Goal: Transaction & Acquisition: Purchase product/service

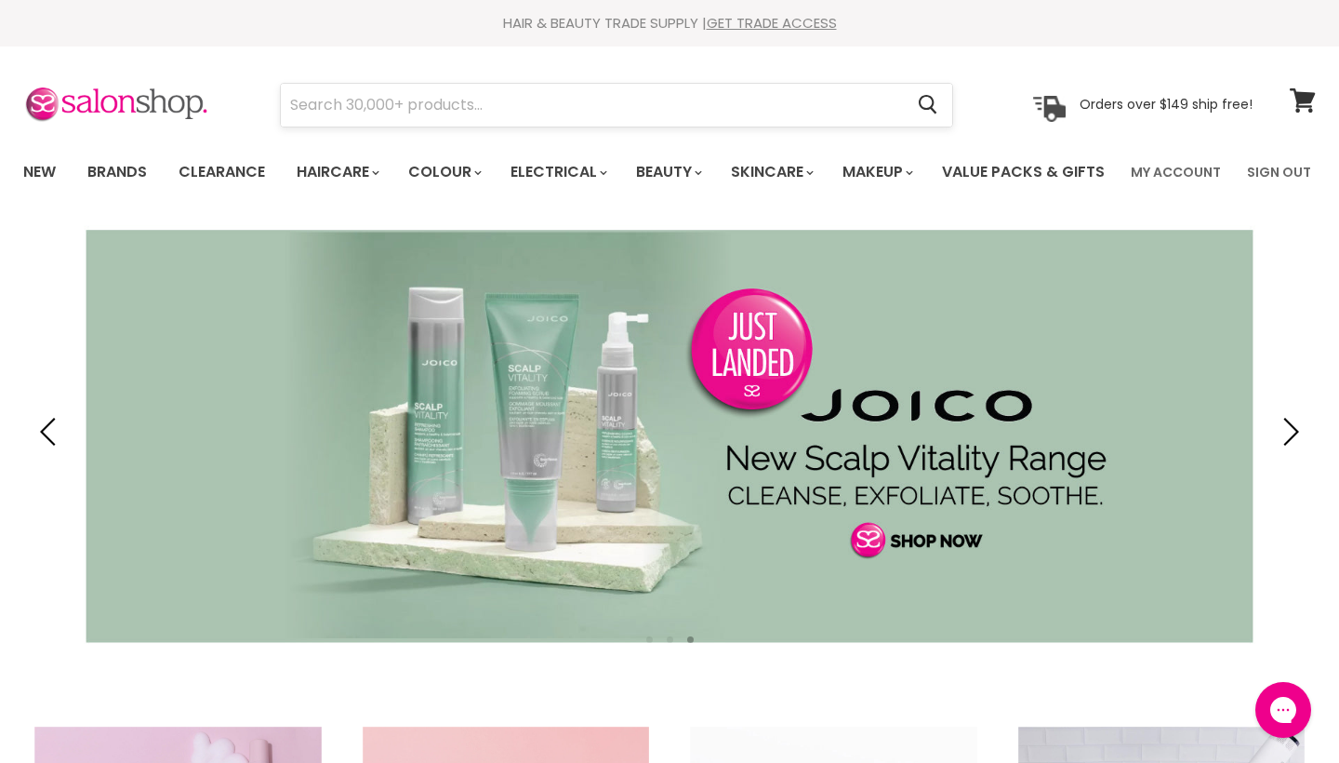
click at [796, 96] on input "Search" at bounding box center [592, 105] width 622 height 43
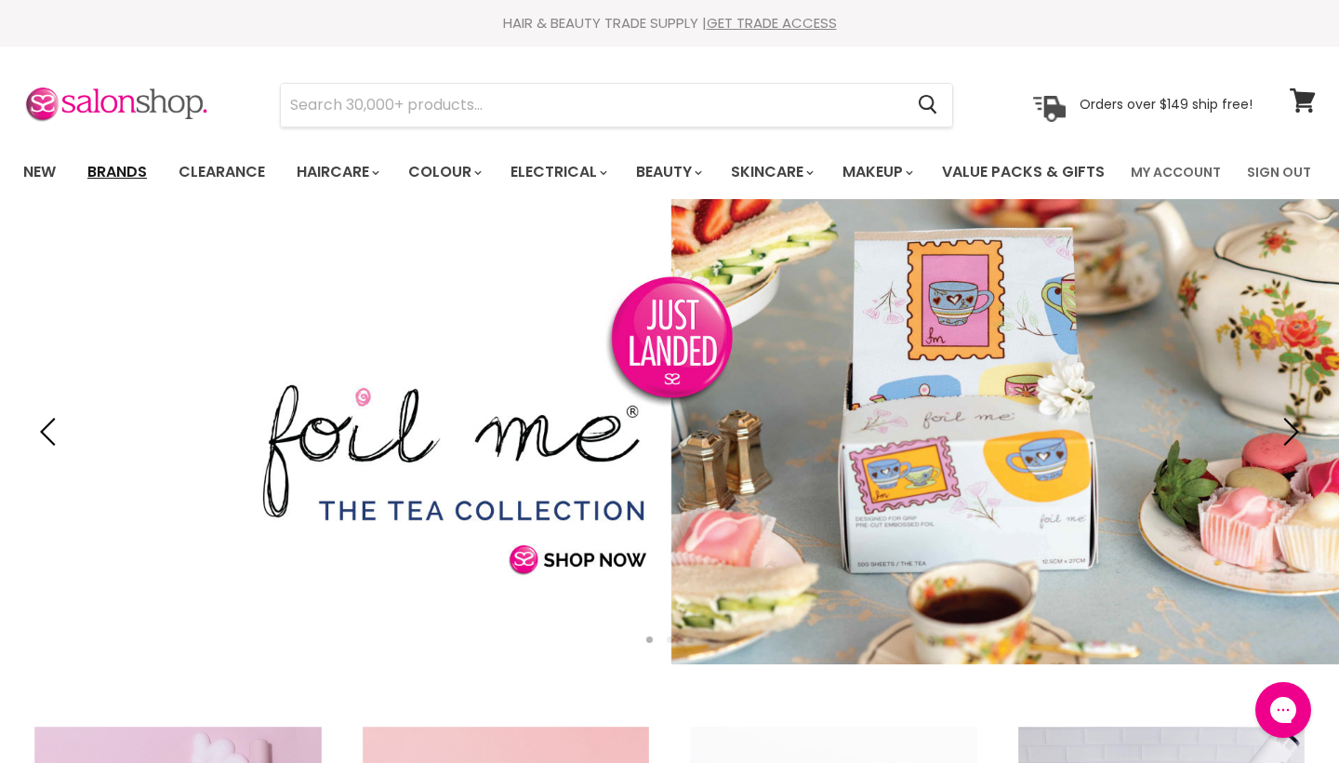
click at [137, 178] on link "Brands" at bounding box center [116, 172] width 87 height 39
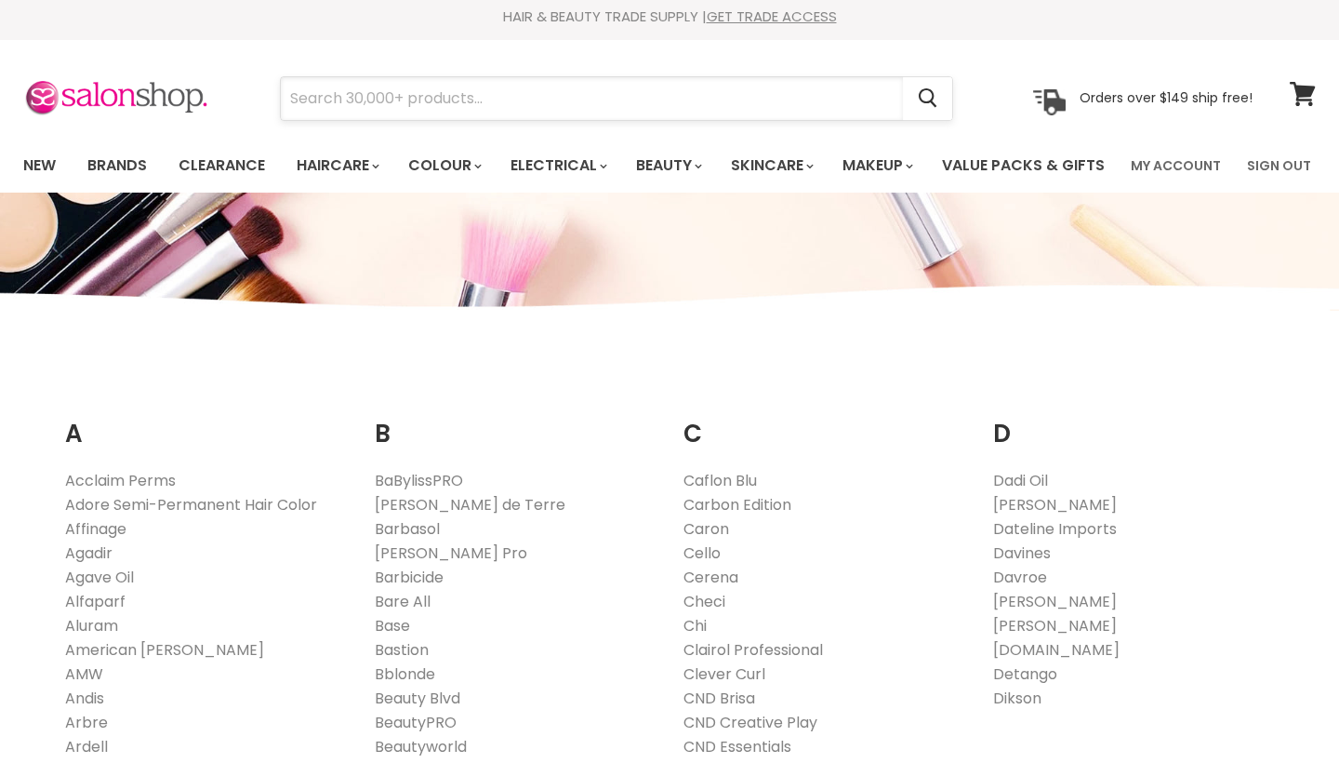
click at [328, 92] on input "Search" at bounding box center [592, 98] width 622 height 43
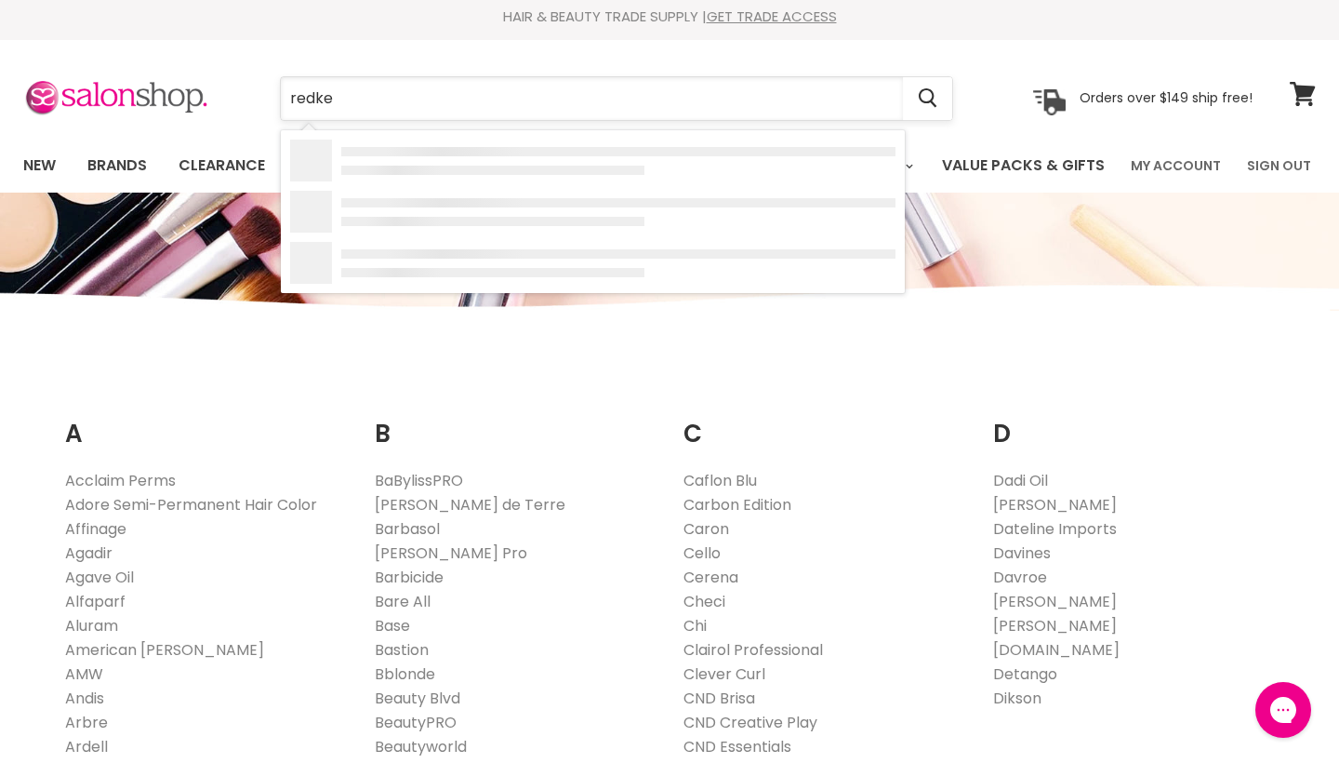
type input "redken"
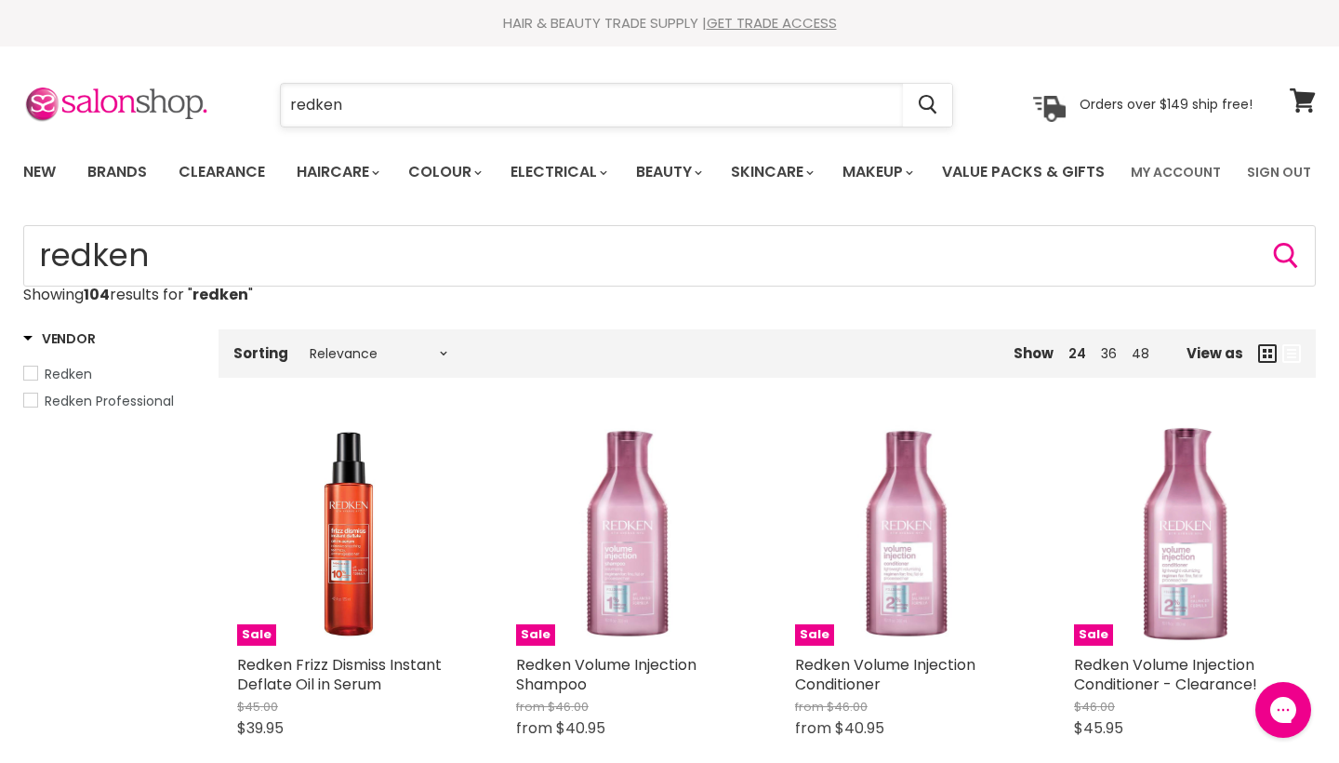
click at [345, 108] on input "redken" at bounding box center [592, 105] width 622 height 43
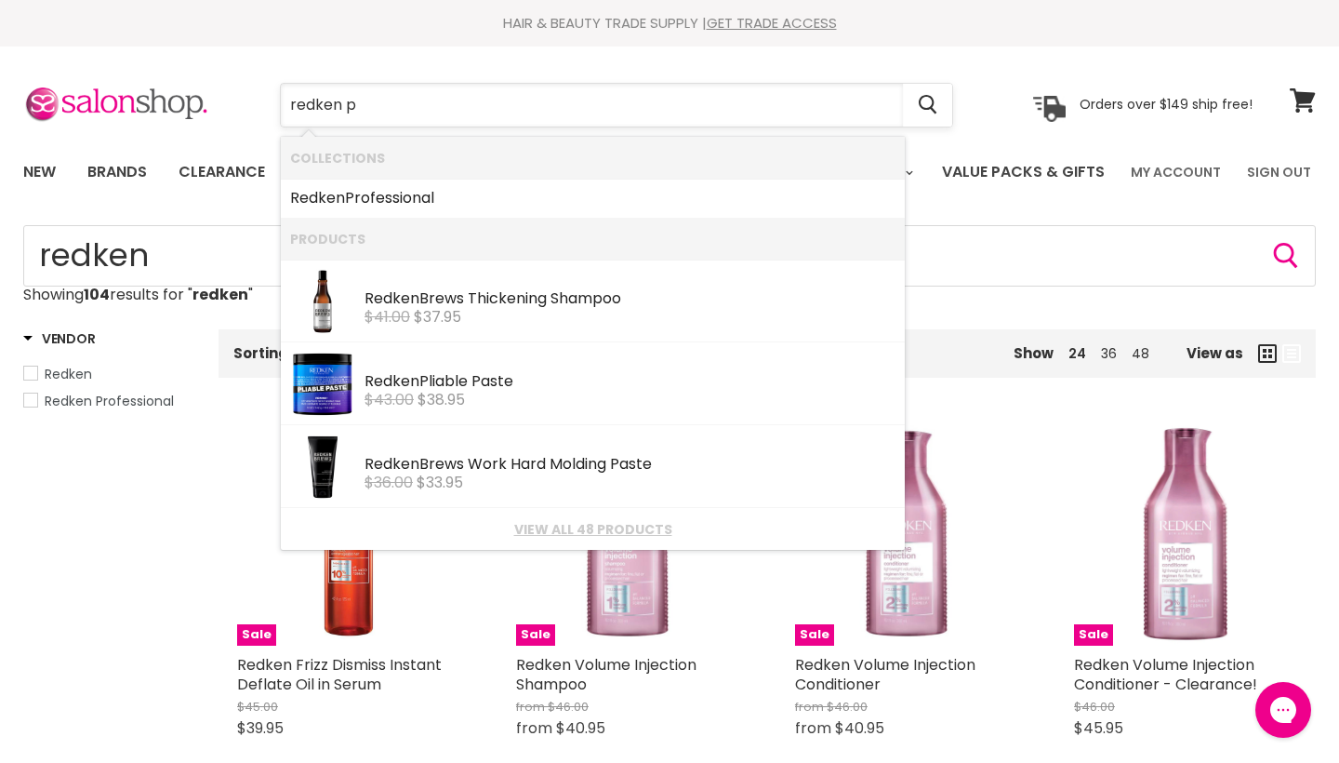
type input "redken"
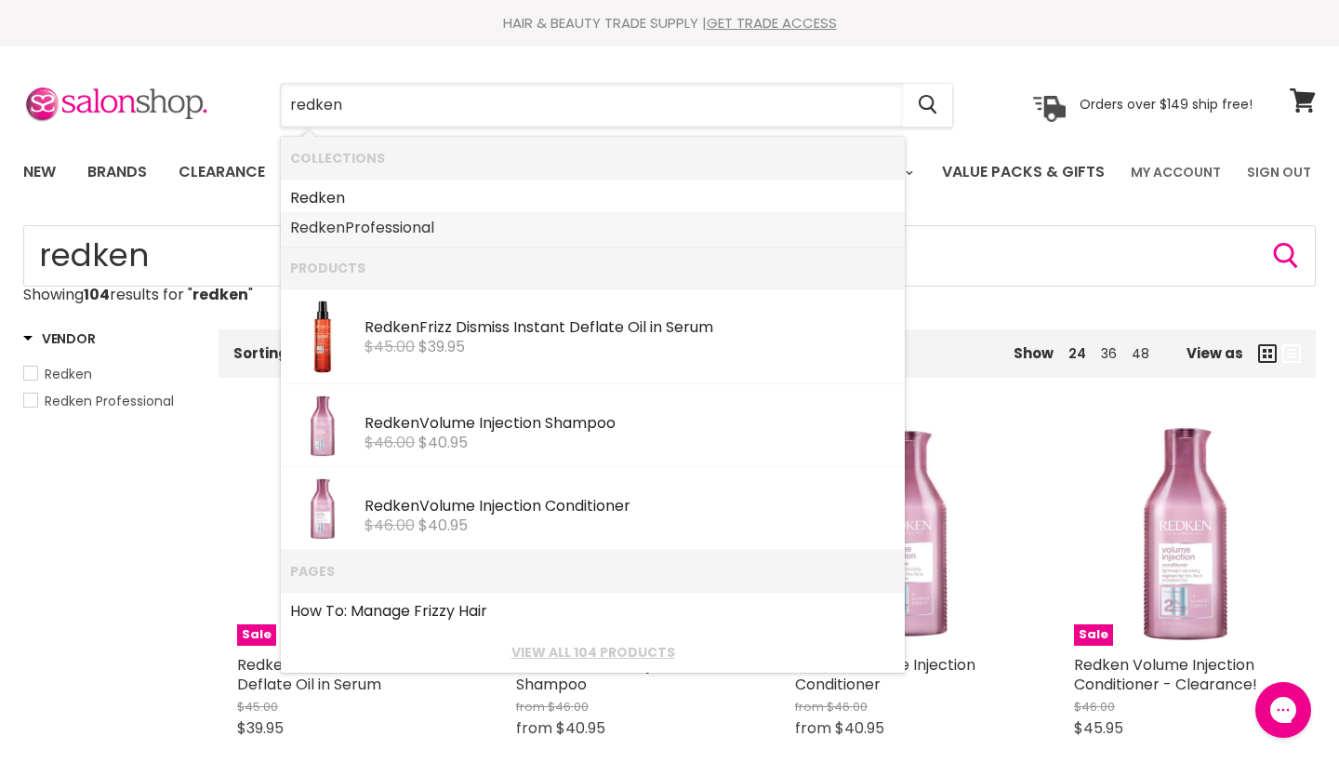
click at [312, 217] on b "Redken" at bounding box center [317, 227] width 55 height 21
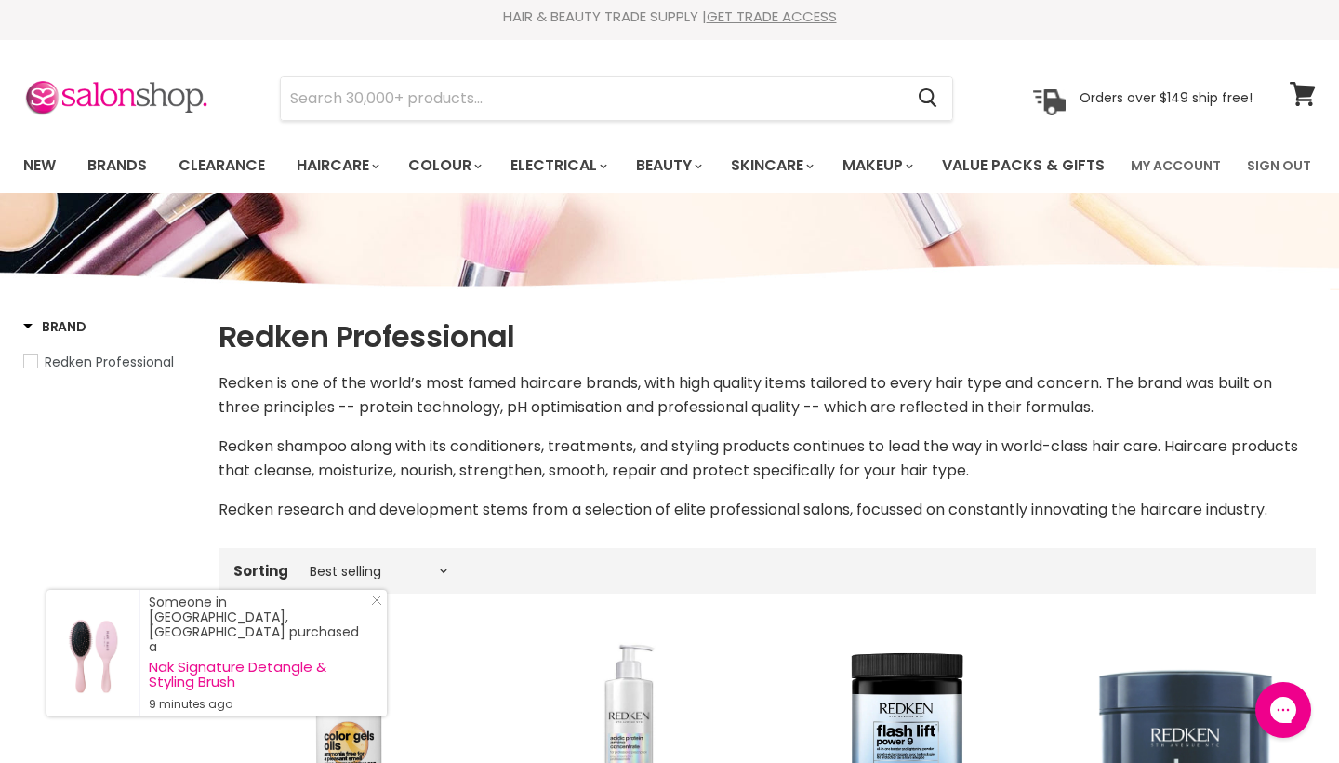
scroll to position [6, 0]
click at [303, 111] on input "Search" at bounding box center [592, 99] width 622 height 43
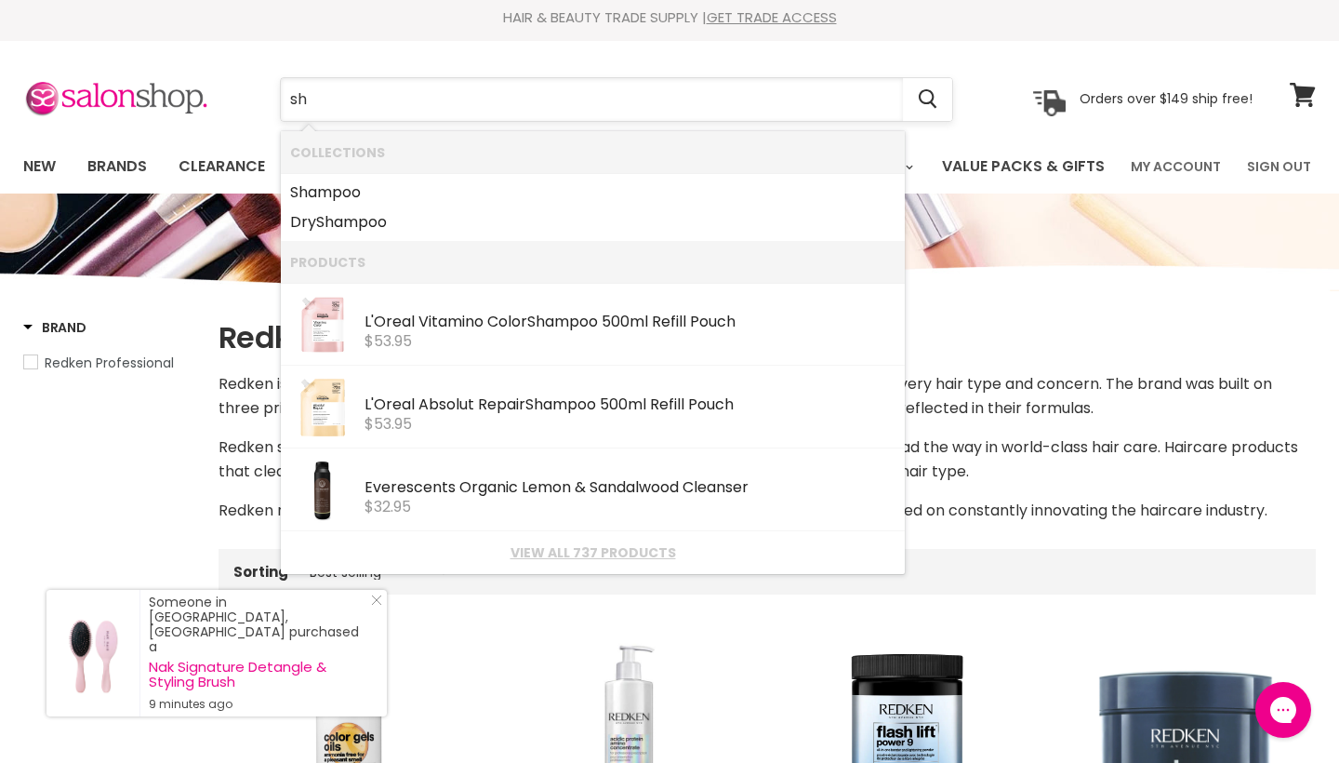
type input "s"
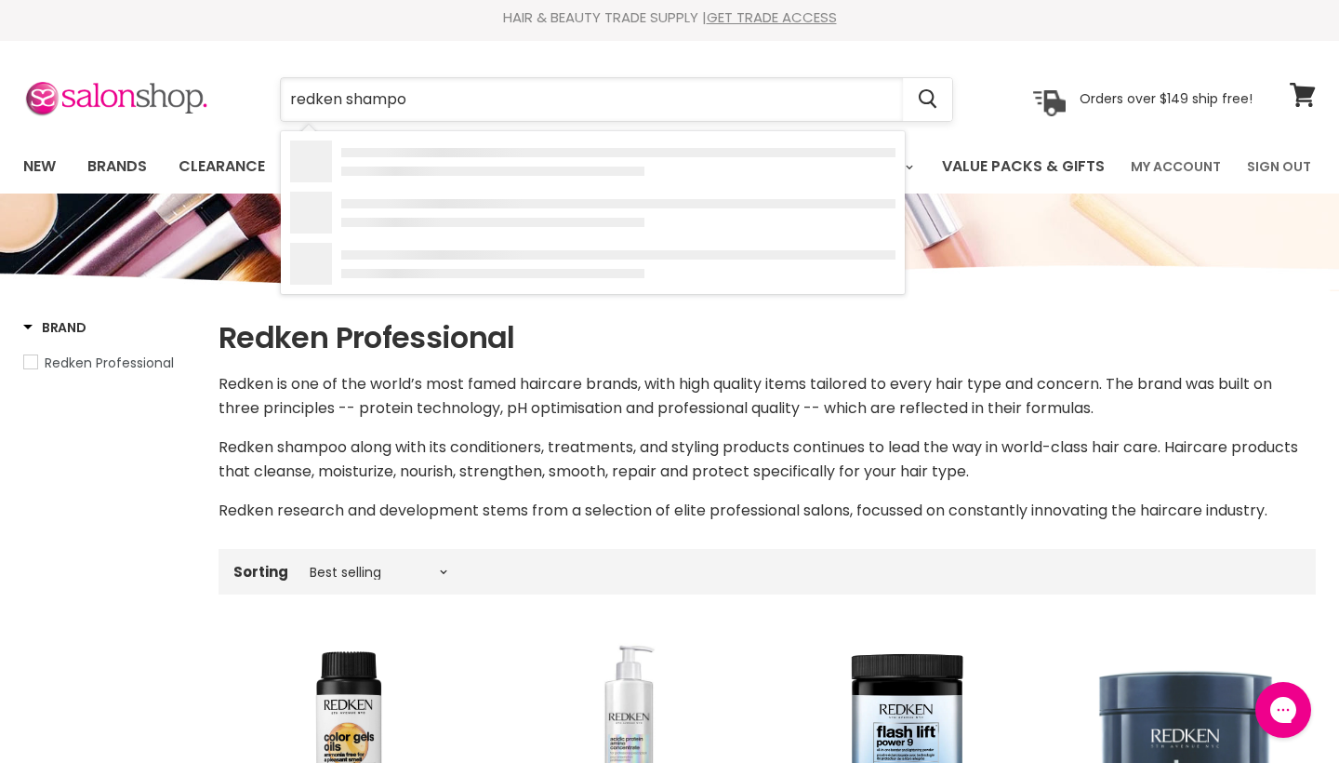
type input "redken shampoo"
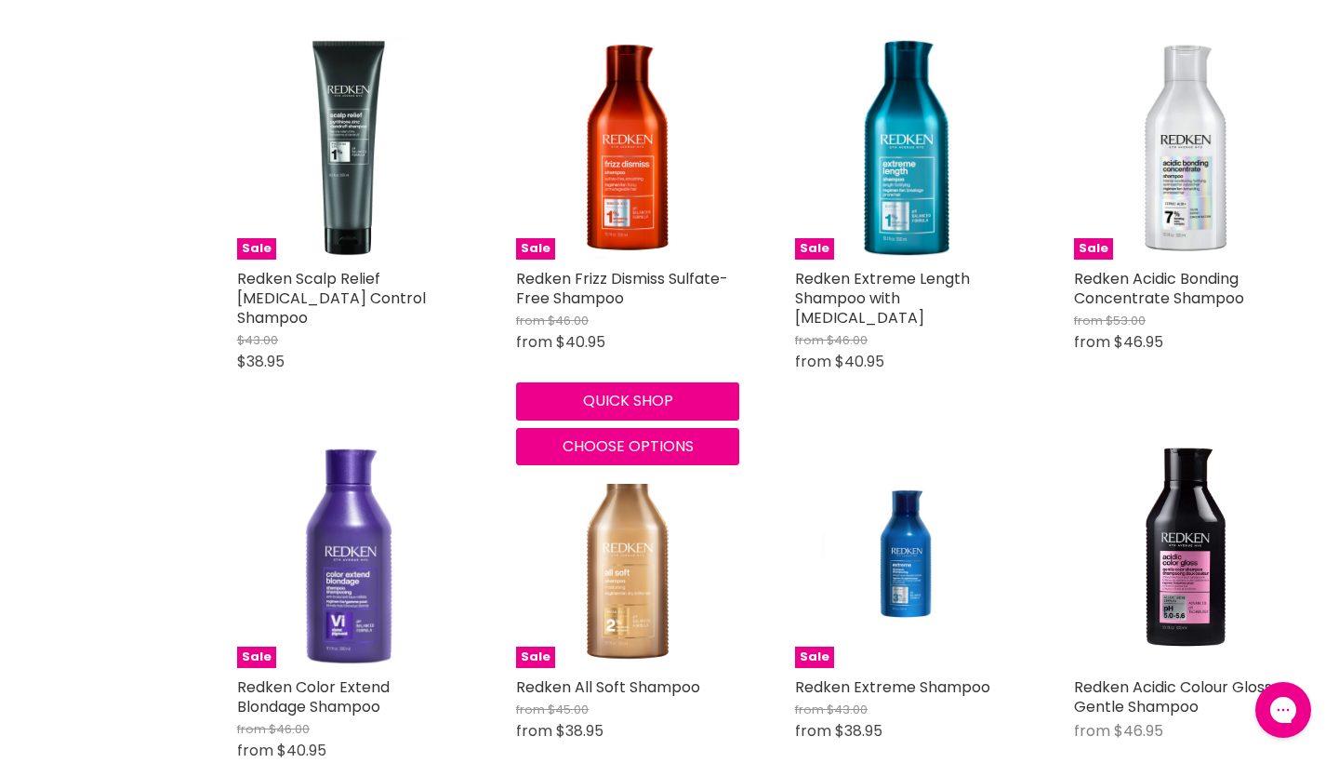
scroll to position [391, 0]
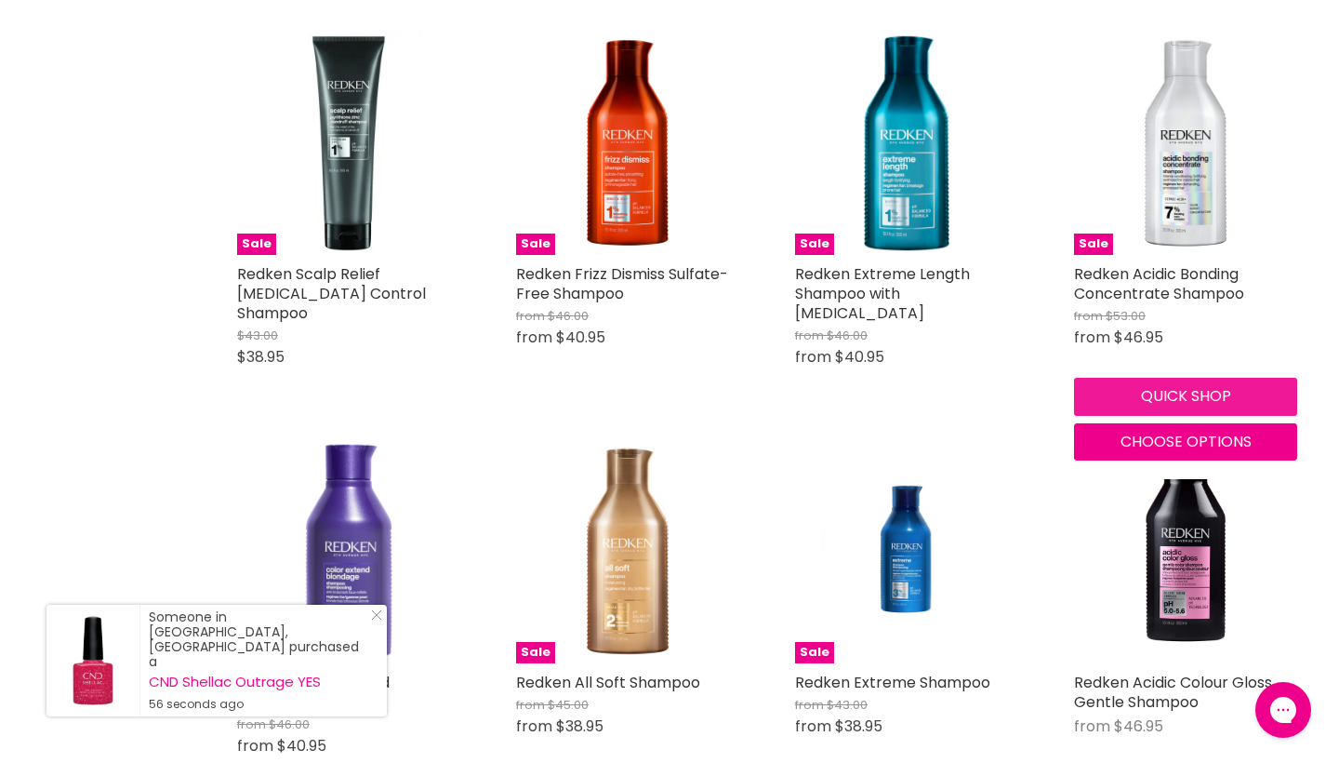
click at [1154, 415] on button "Quick shop" at bounding box center [1185, 396] width 223 height 37
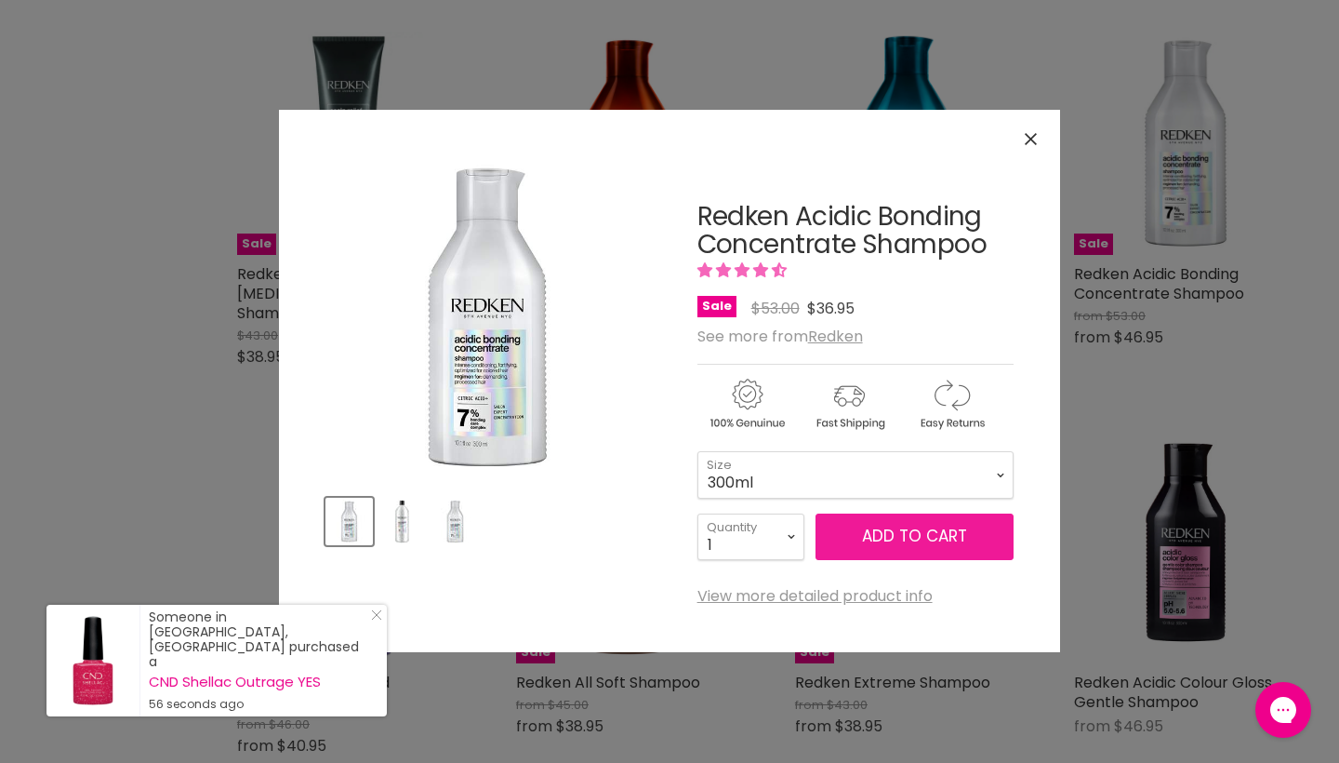
click at [919, 526] on span "Add to cart" at bounding box center [914, 535] width 105 height 22
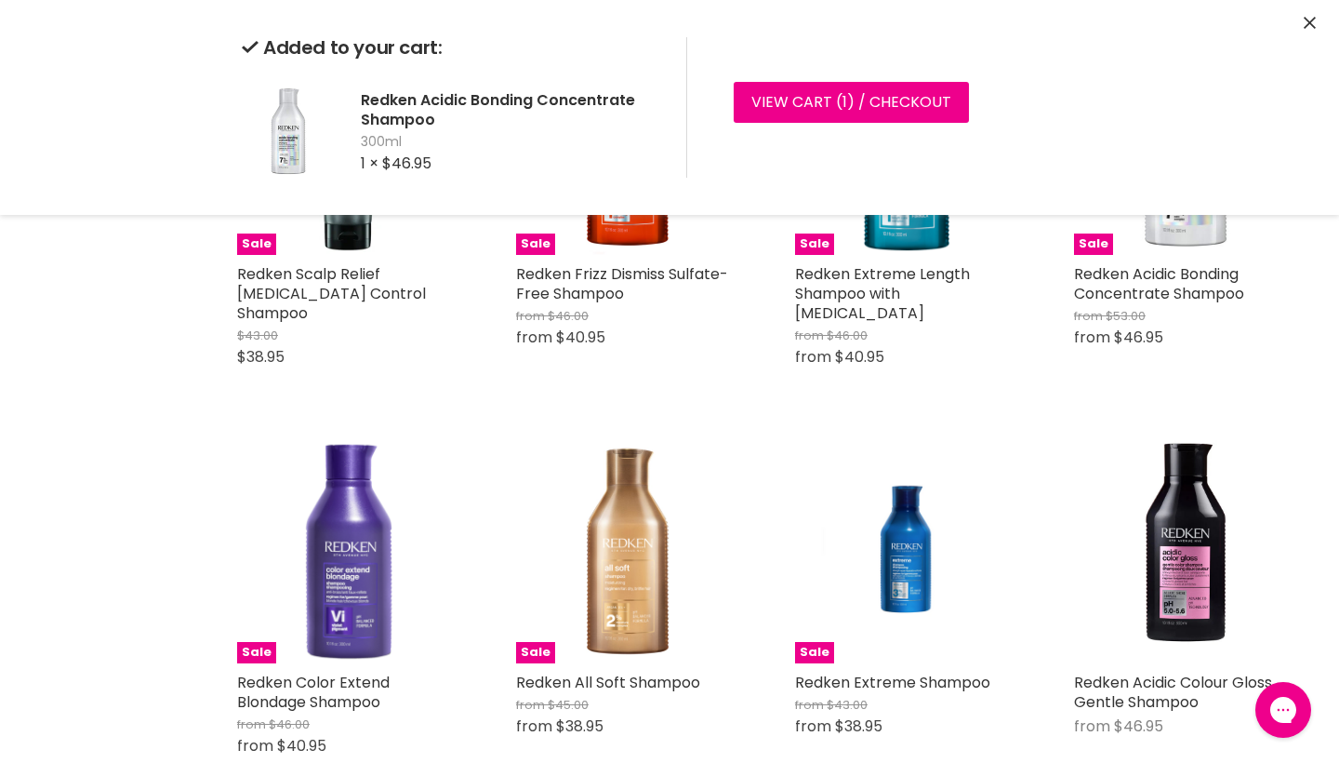
click at [1159, 382] on div "Sale Redken Acidic Bonding Concentrate Shampoo from $53.00 from $46.95 Redken Q…" at bounding box center [1185, 197] width 260 height 369
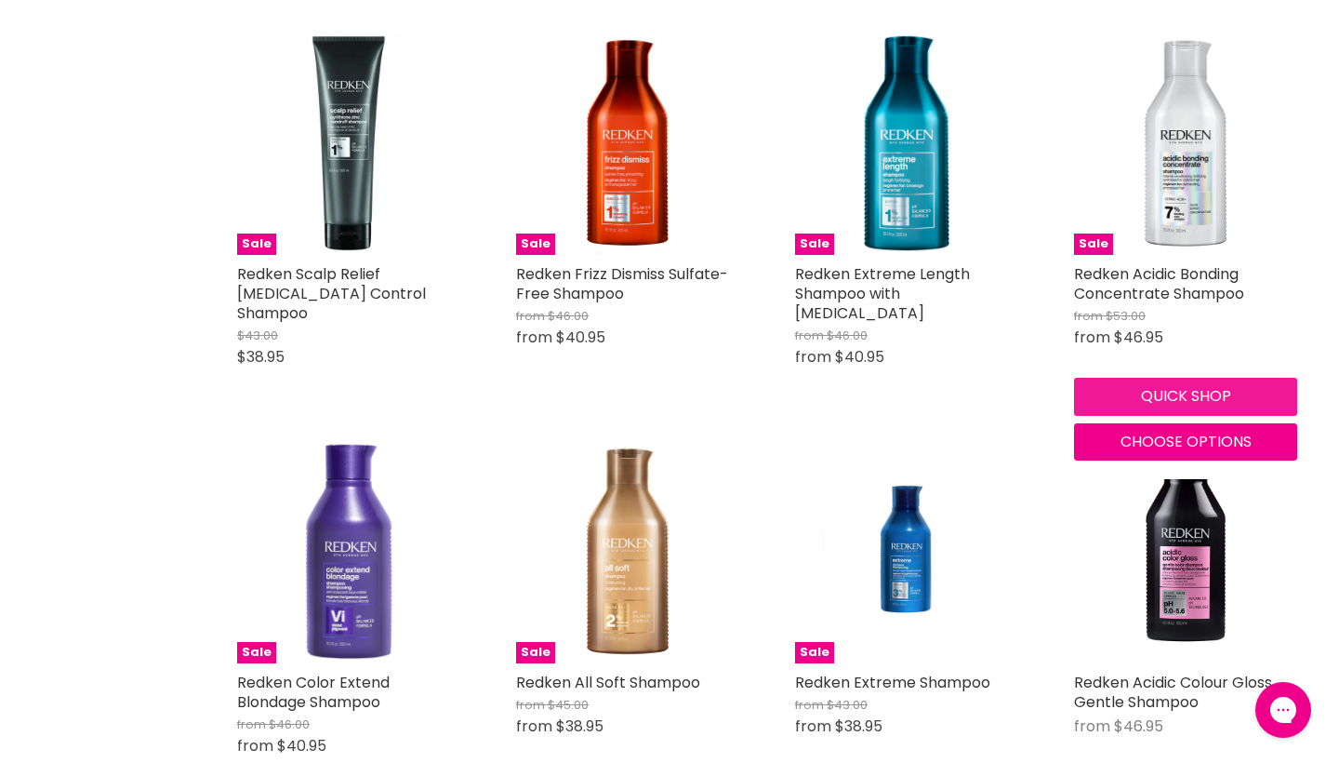
click at [1161, 415] on button "Quick shop" at bounding box center [1185, 396] width 223 height 37
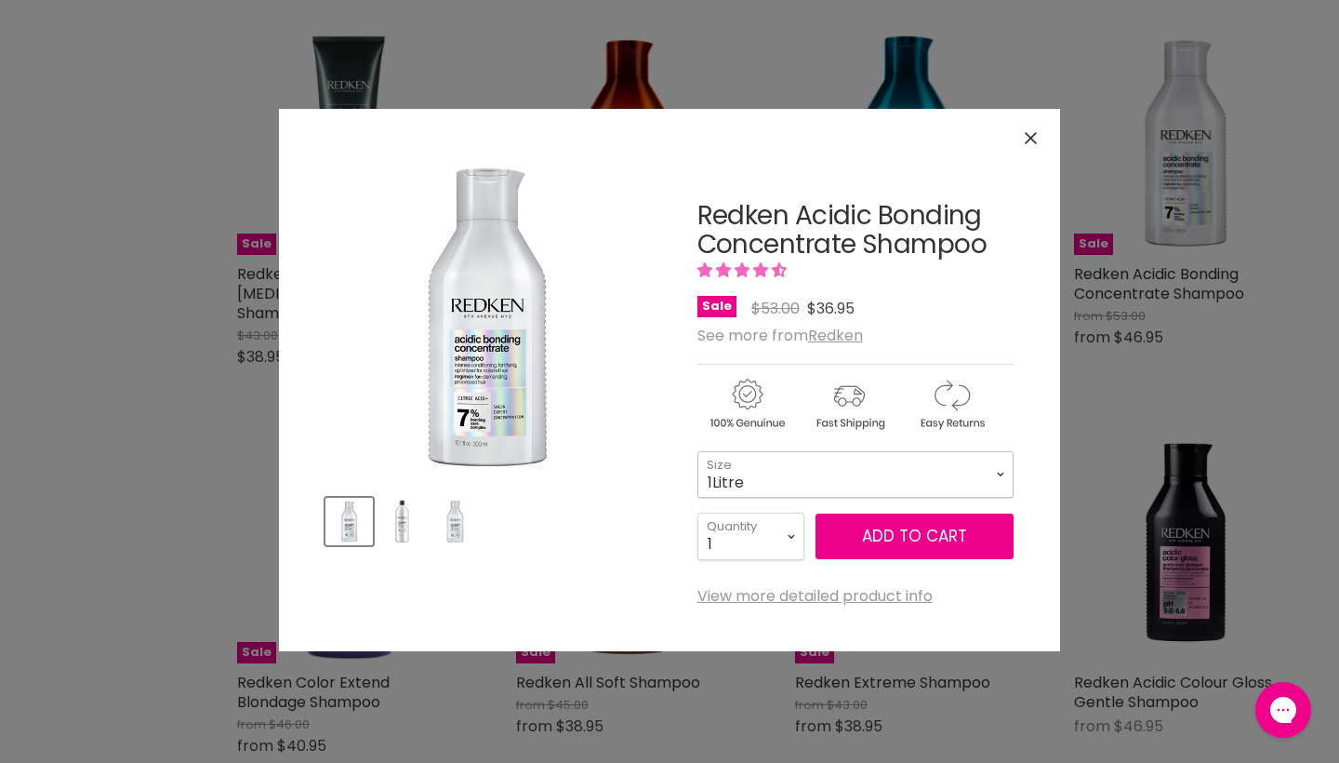
select select "1Litre"
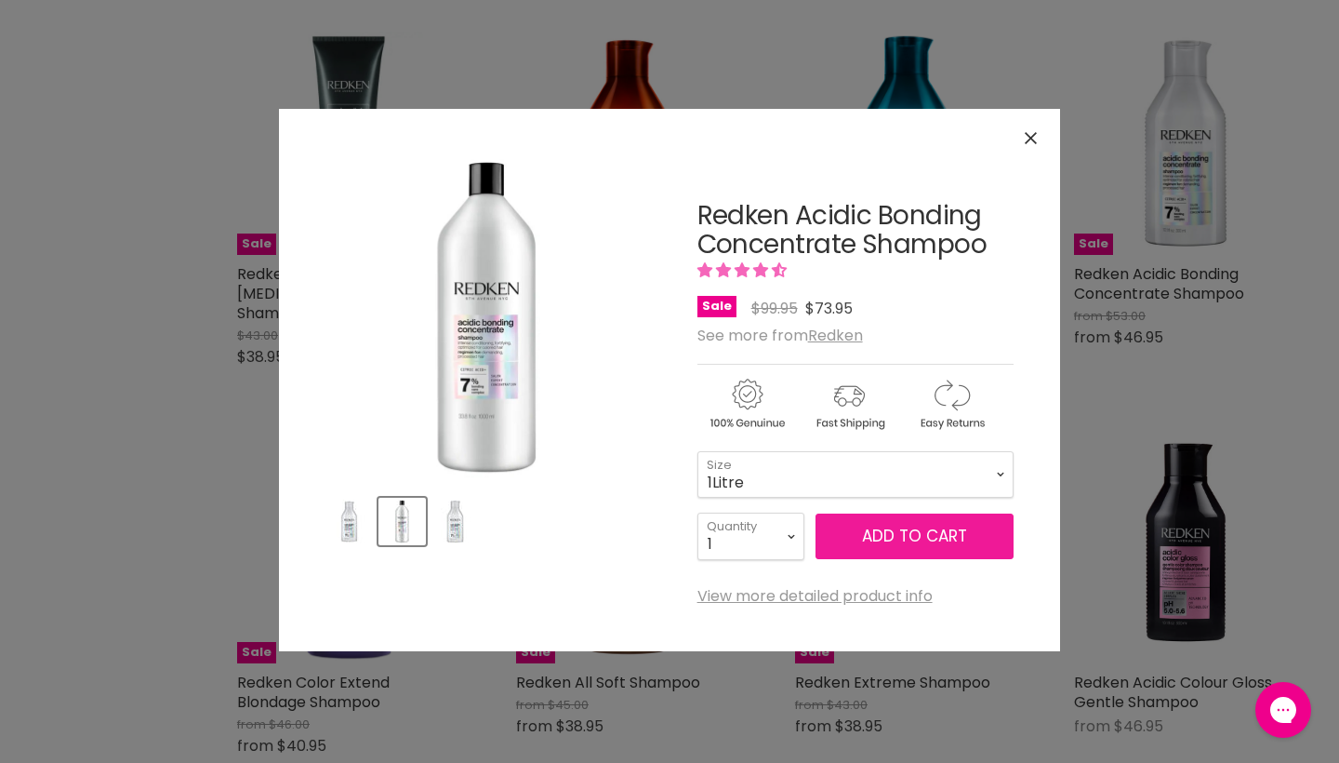
click at [950, 540] on button "Add to cart" at bounding box center [915, 536] width 198 height 46
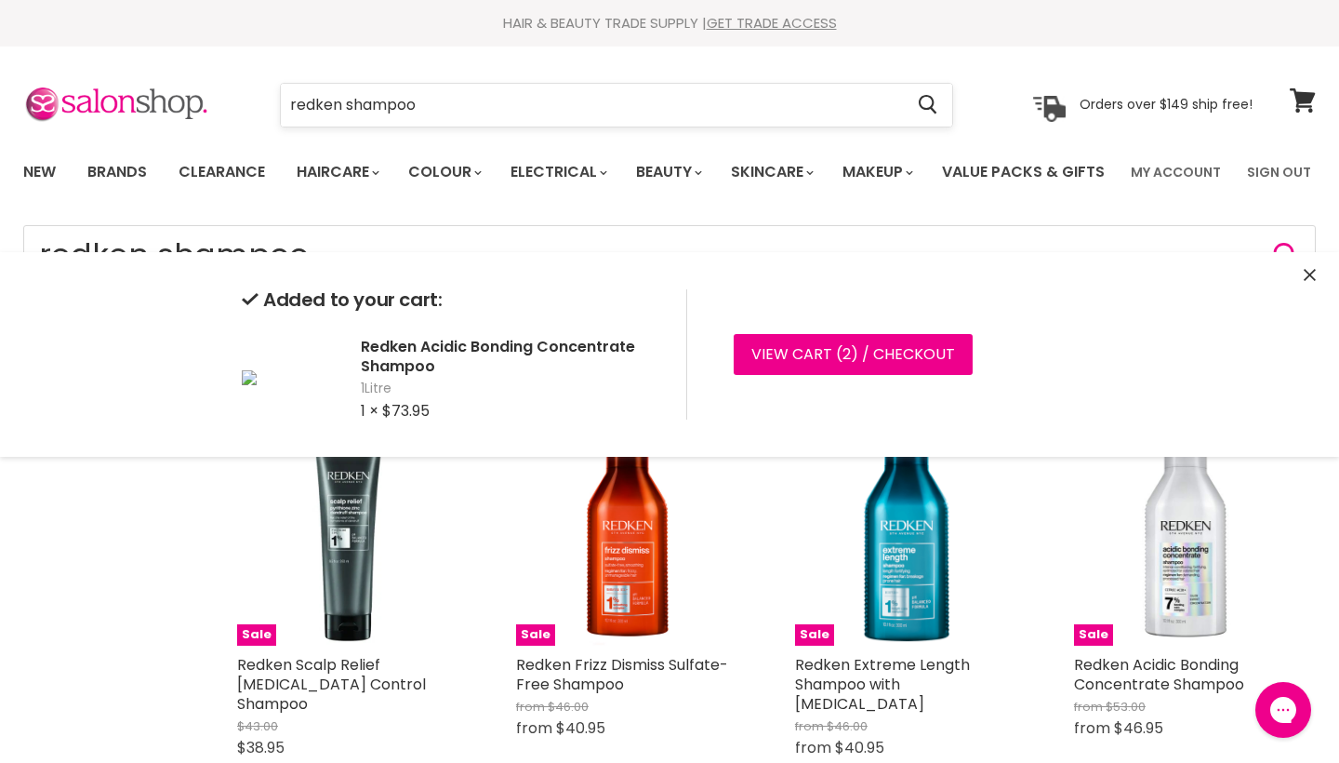
click at [493, 117] on input "redken shampoo" at bounding box center [592, 105] width 622 height 43
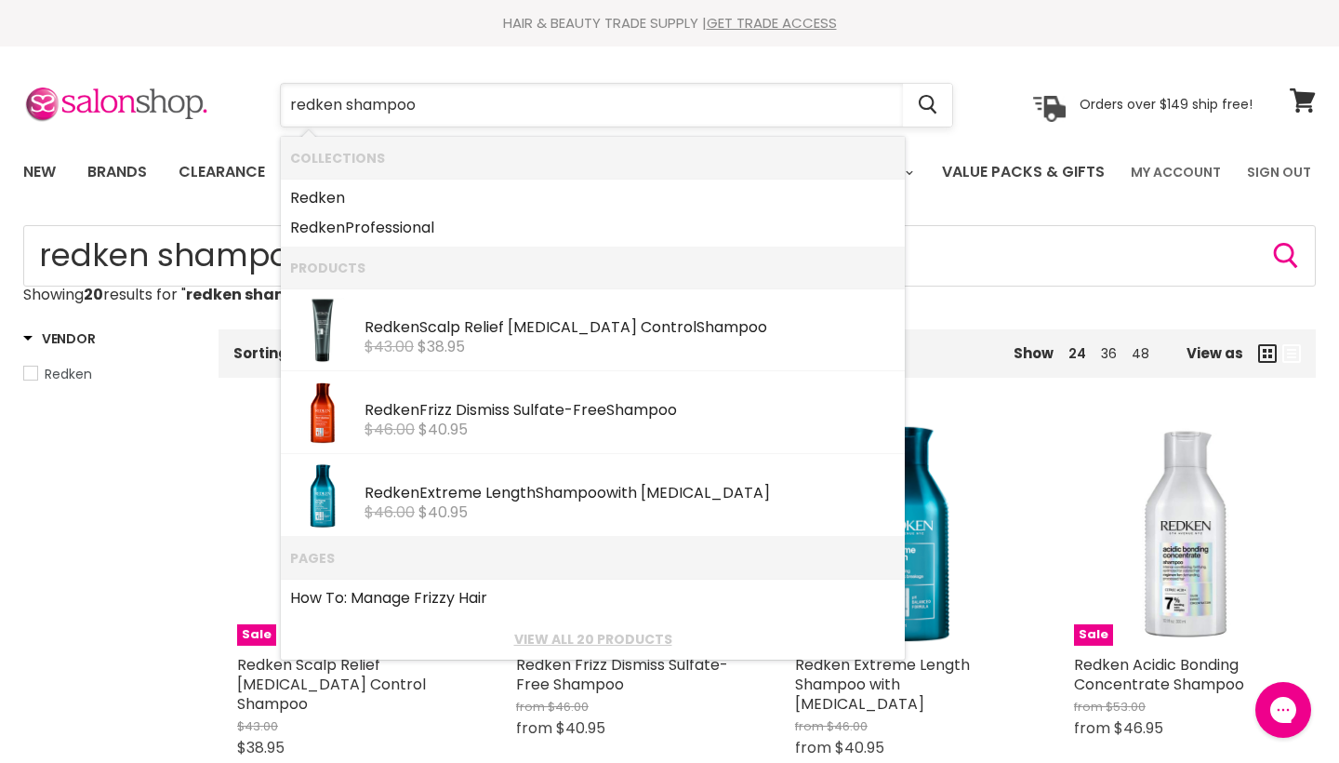
click at [485, 118] on input "redken shampoo" at bounding box center [592, 105] width 622 height 43
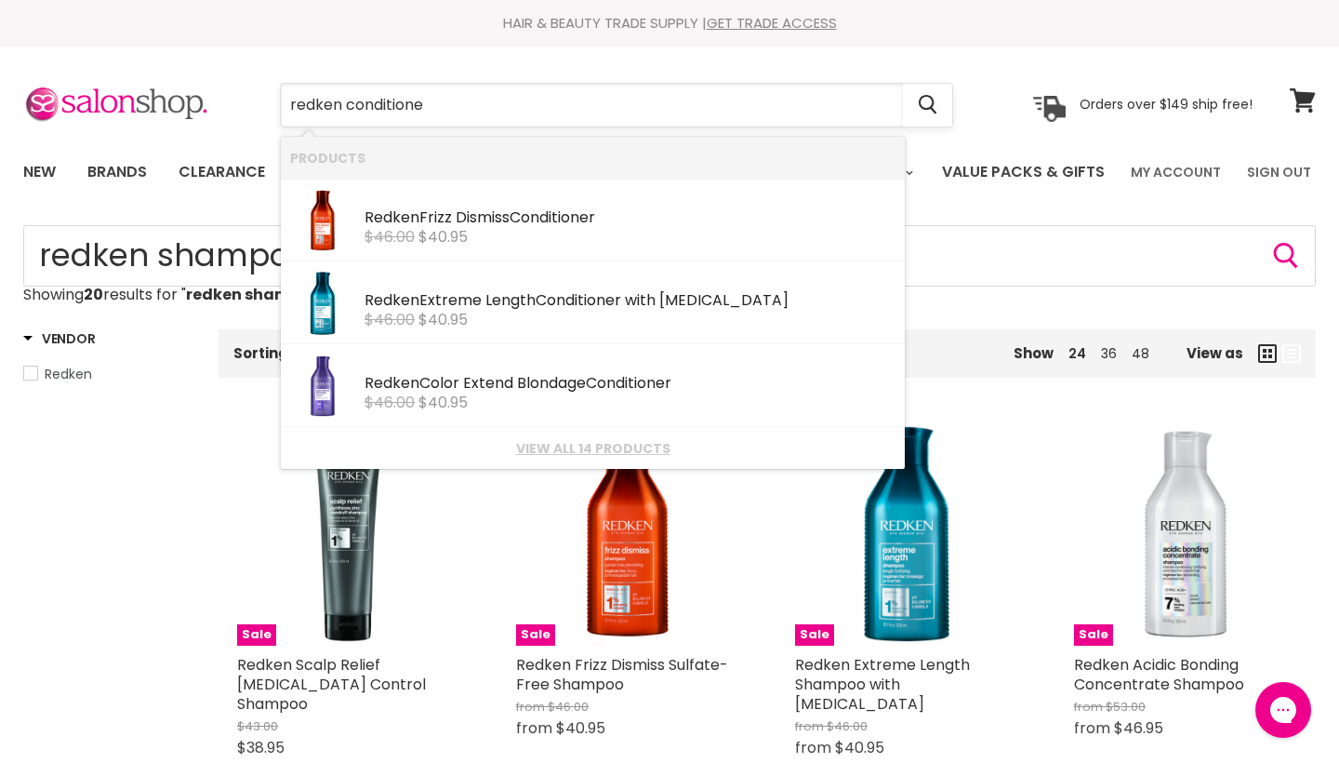
type input "redken conditioner"
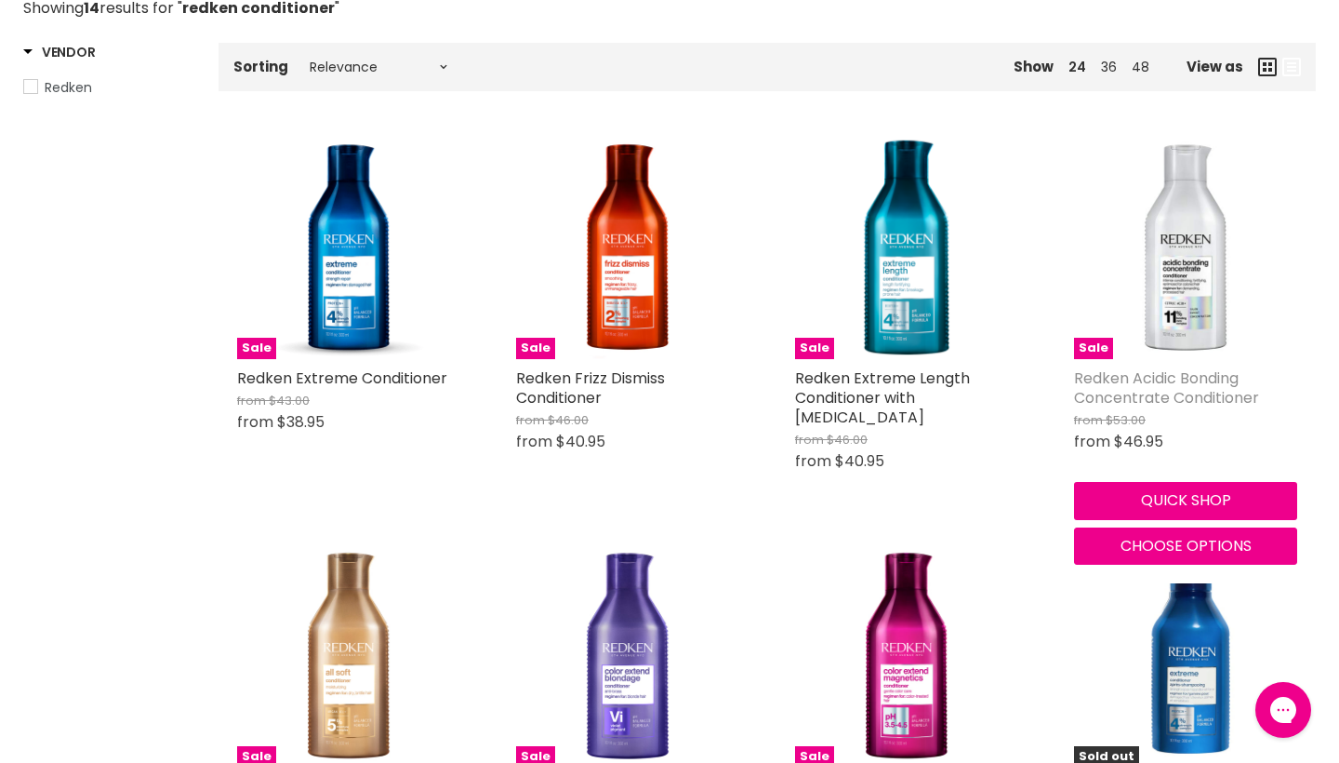
click at [1112, 408] on link "Redken Acidic Bonding Concentrate Conditioner" at bounding box center [1166, 387] width 185 height 41
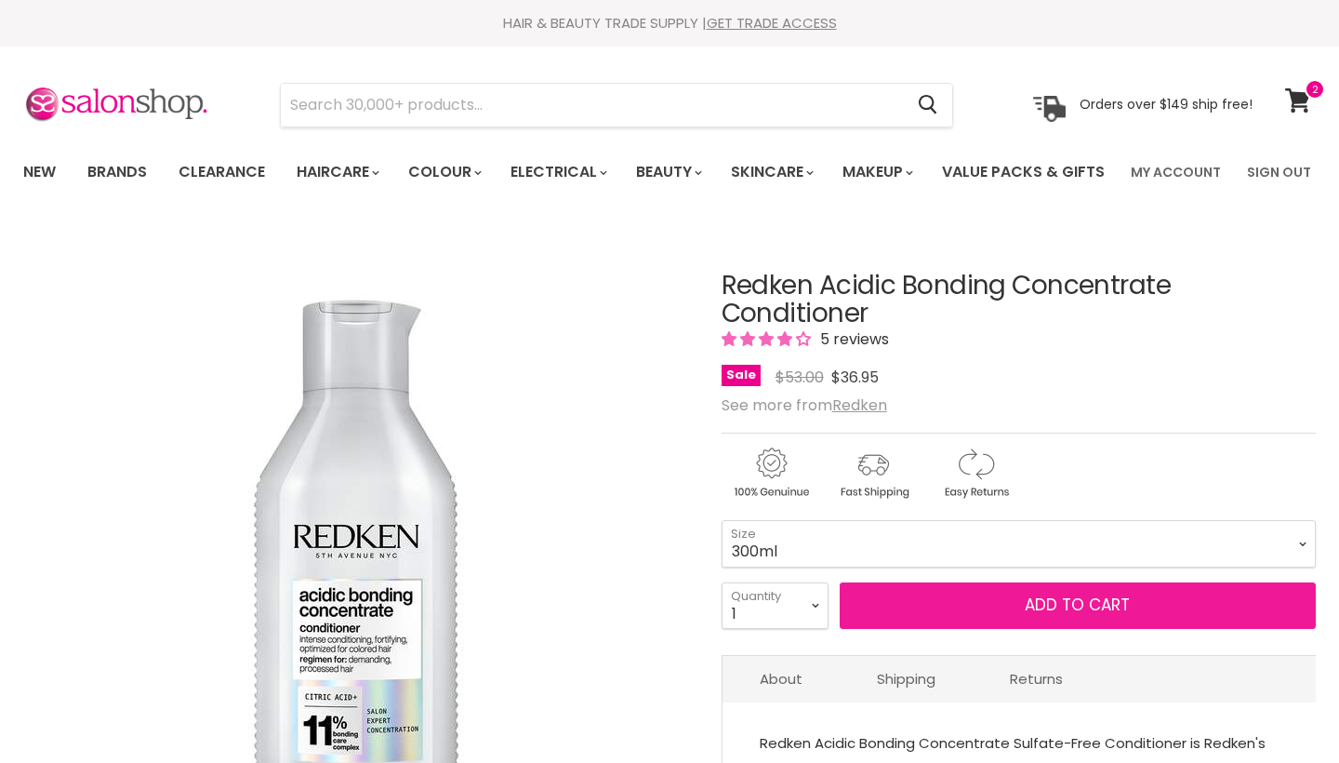
click at [1004, 629] on button "Add to cart" at bounding box center [1078, 605] width 476 height 46
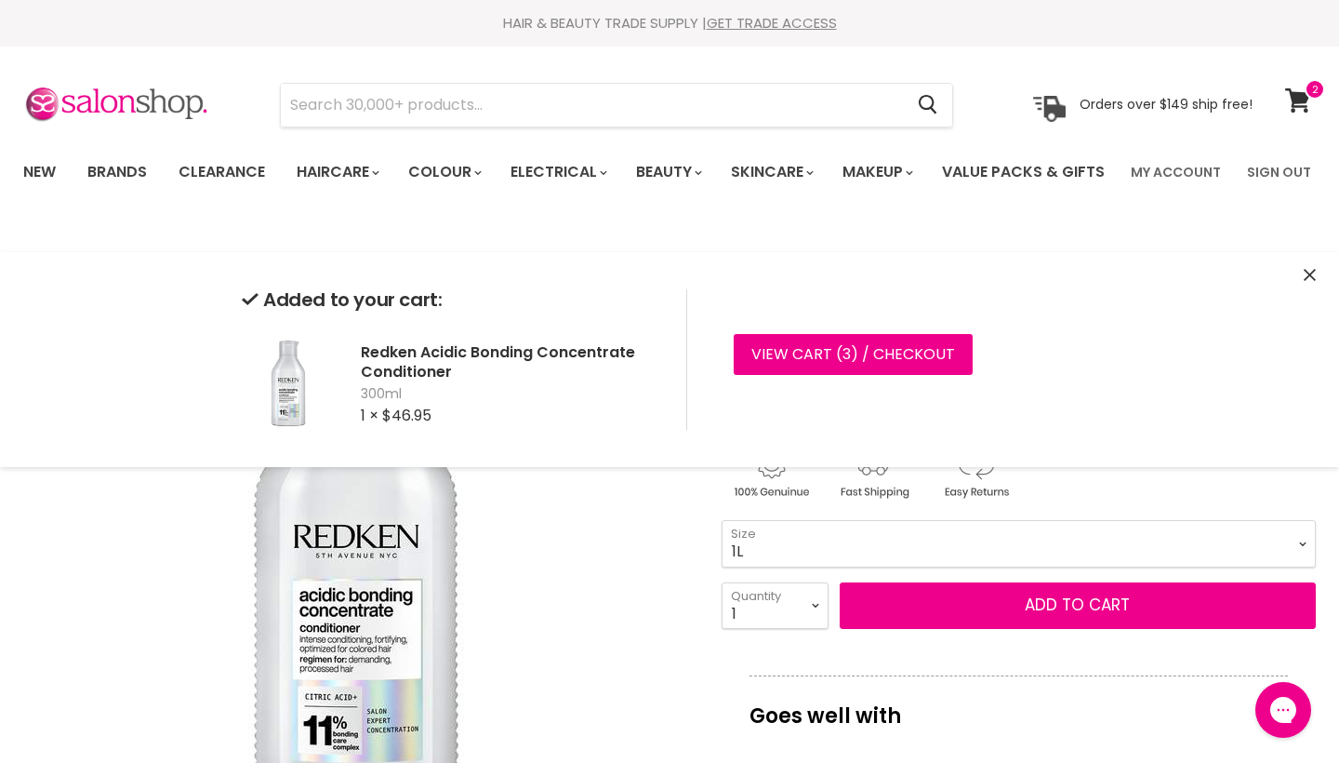
select select "1L"
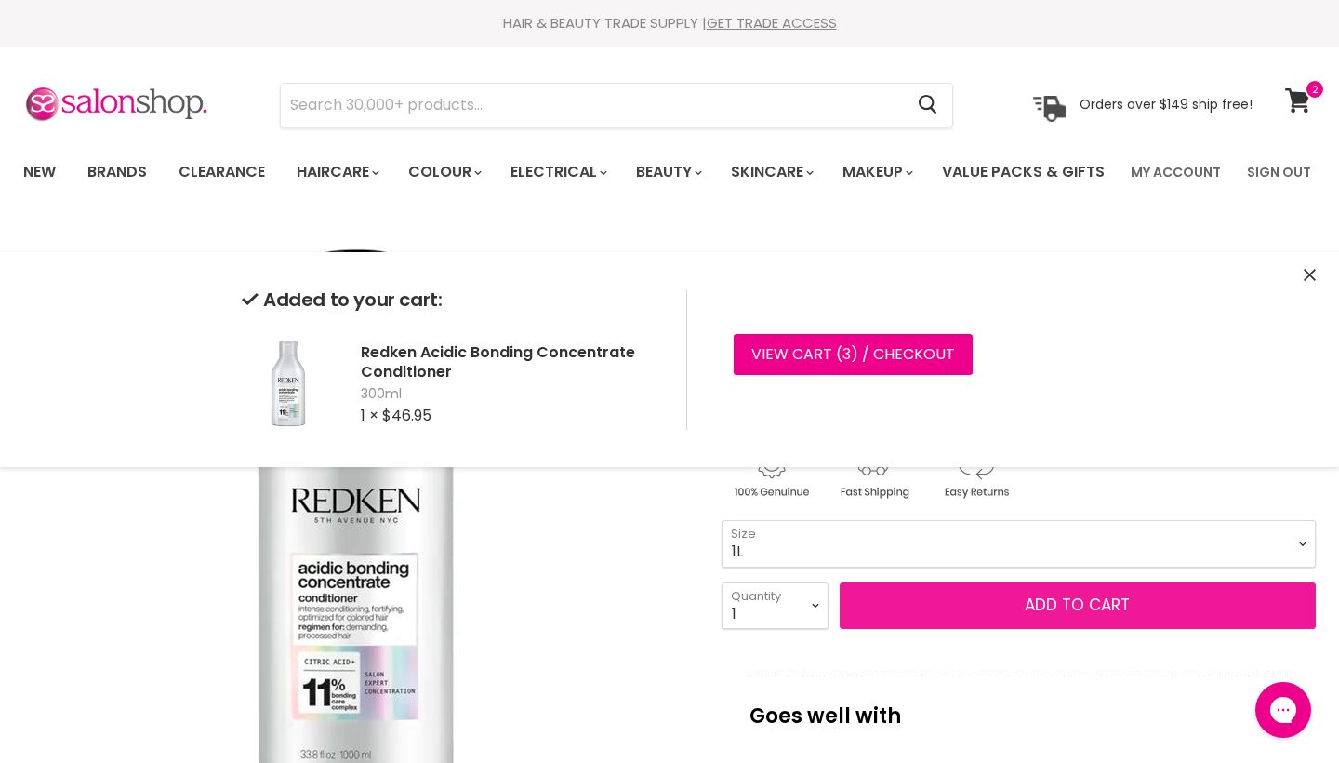
click at [1000, 629] on button "Add to cart" at bounding box center [1078, 605] width 476 height 46
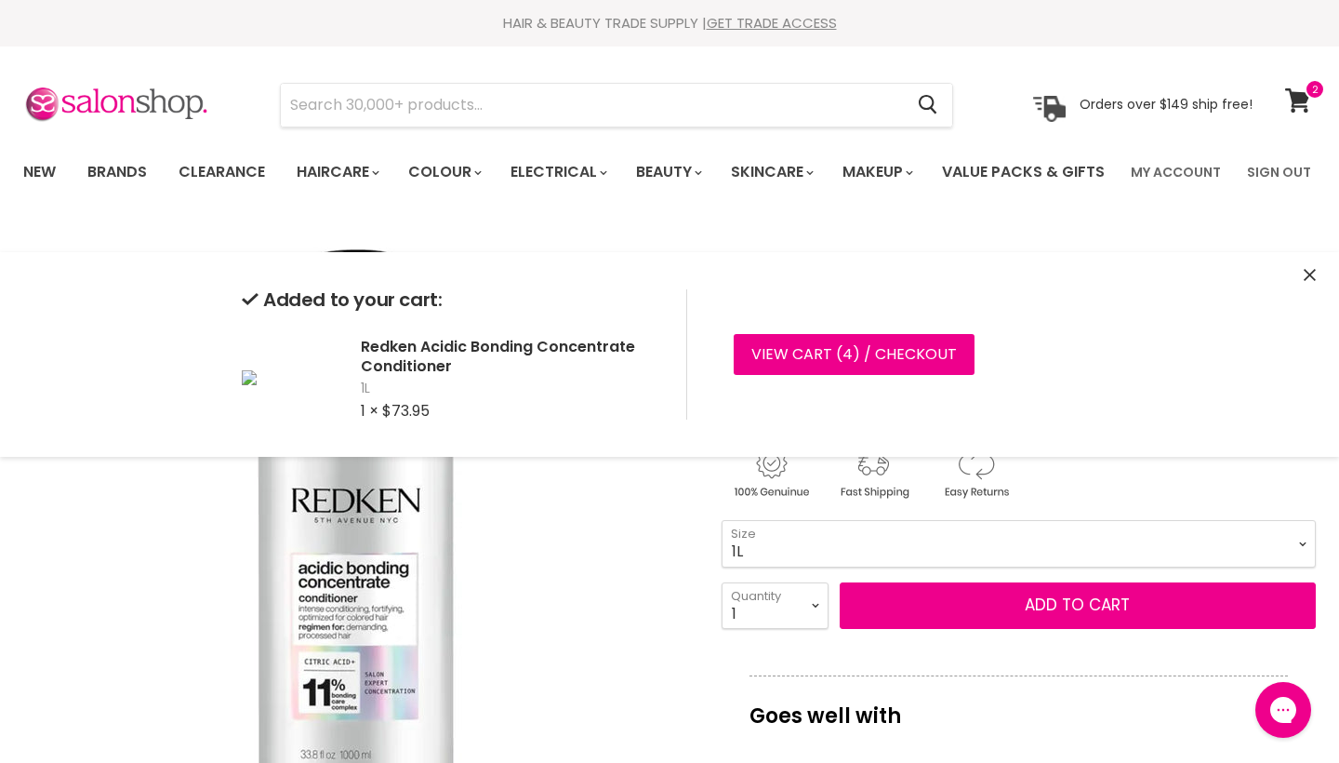
click at [1304, 274] on icon "Close" at bounding box center [1310, 275] width 12 height 12
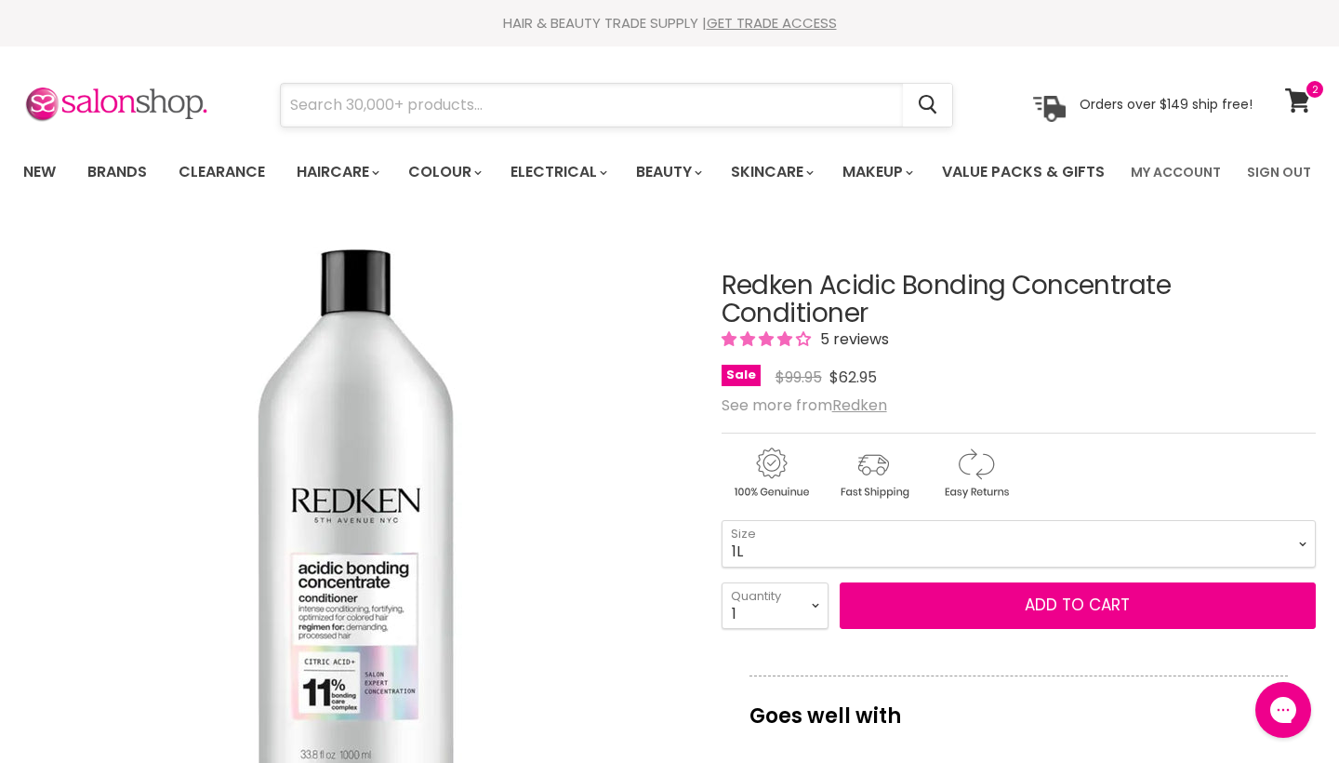
click at [773, 97] on input "Search" at bounding box center [592, 105] width 622 height 43
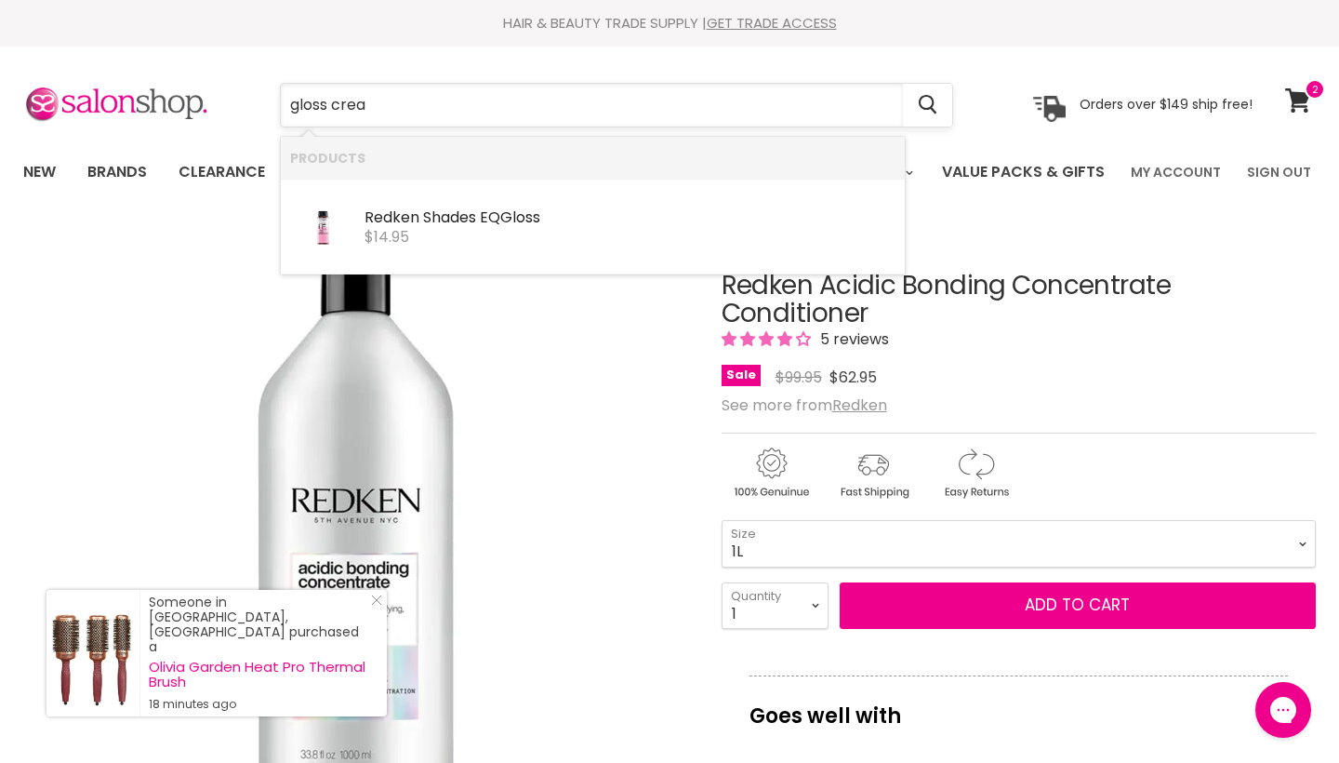
type input "gloss cream"
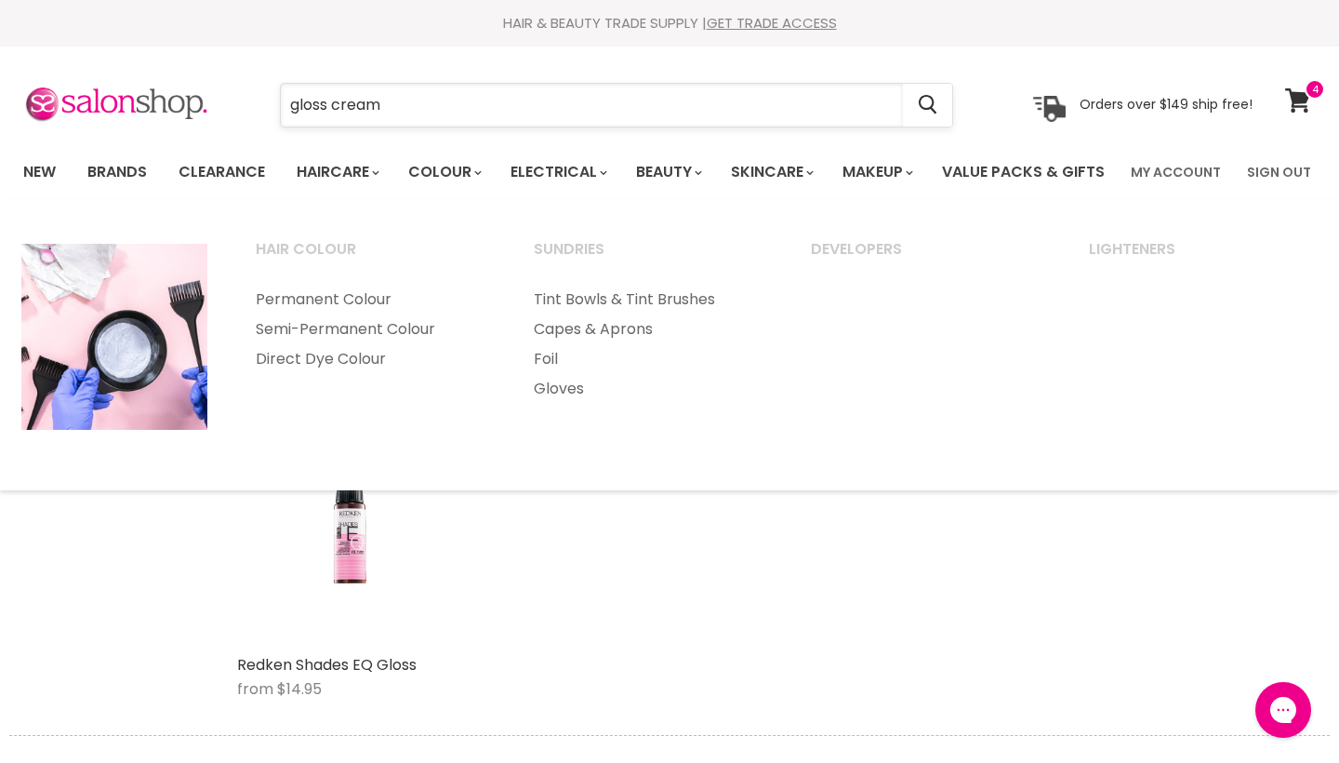
click at [407, 116] on input "gloss cream" at bounding box center [592, 105] width 622 height 43
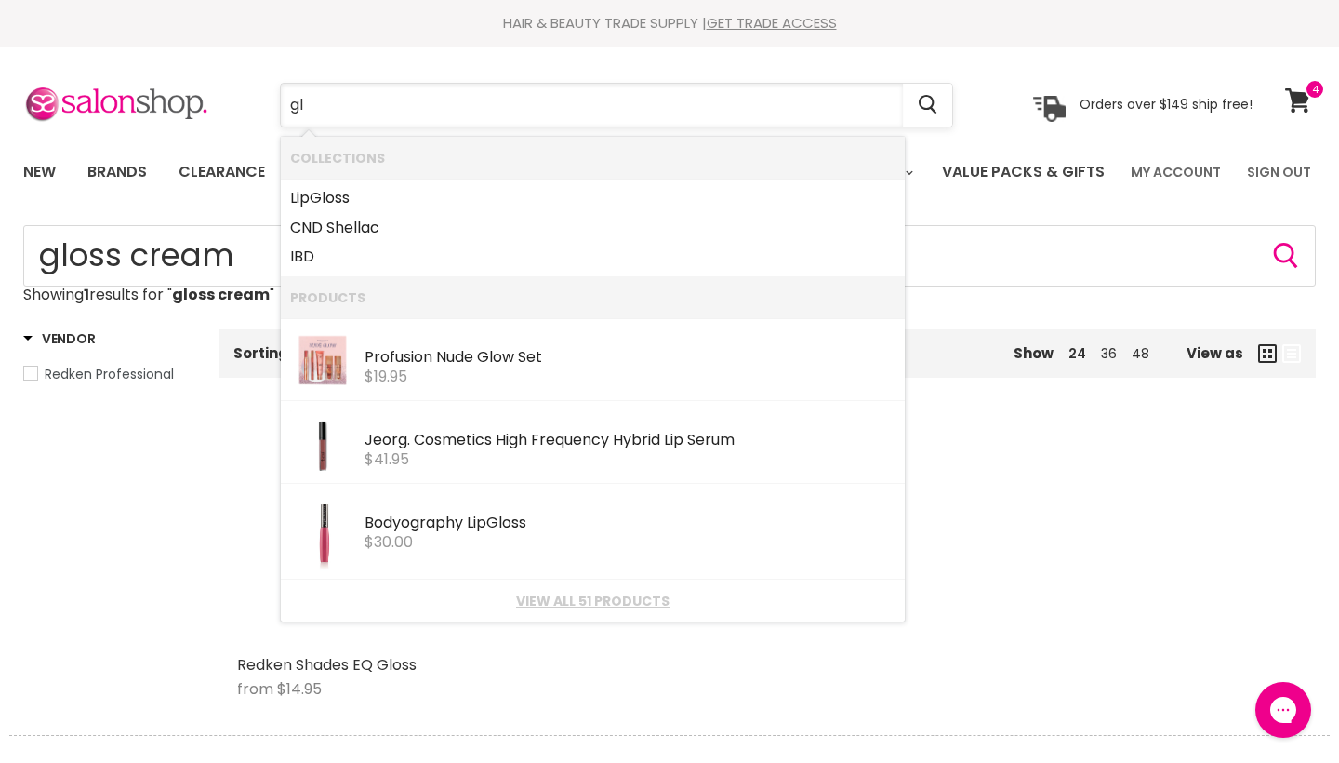
type input "g"
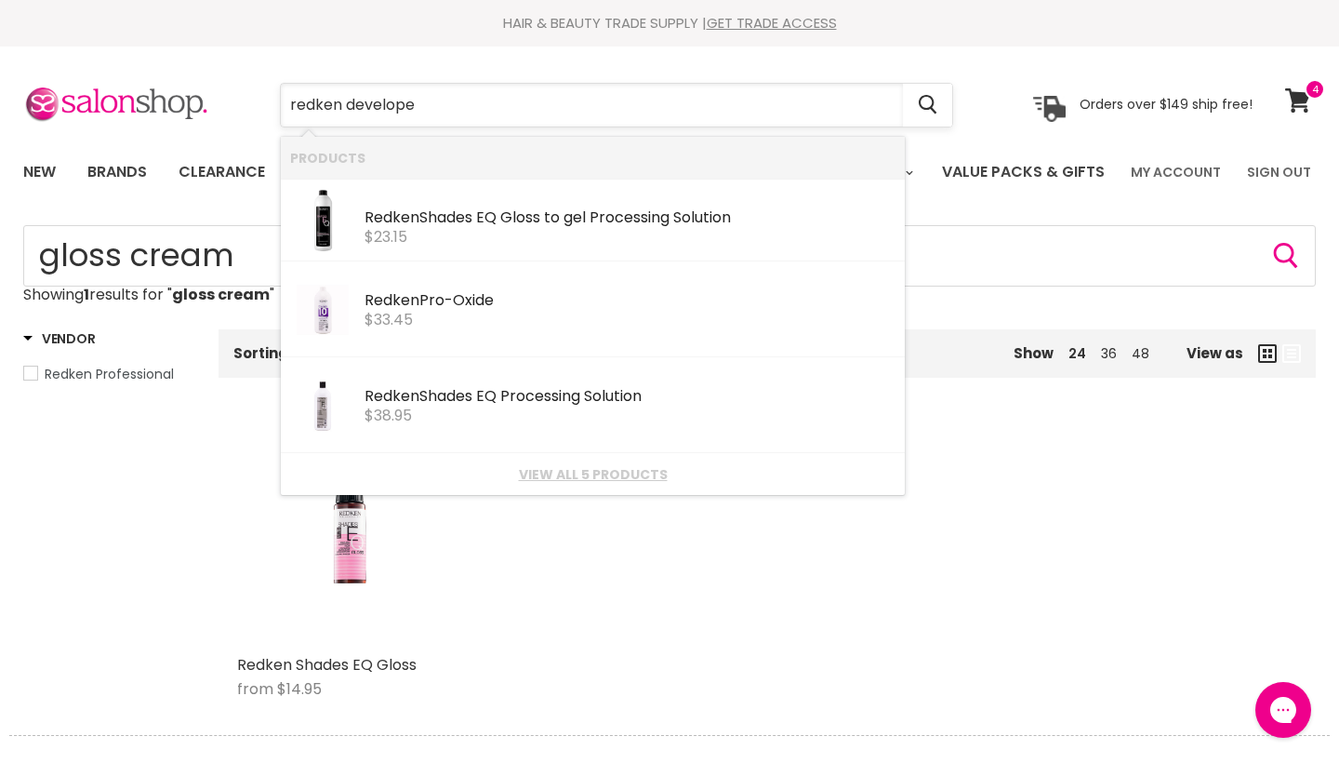
type input "redken developer"
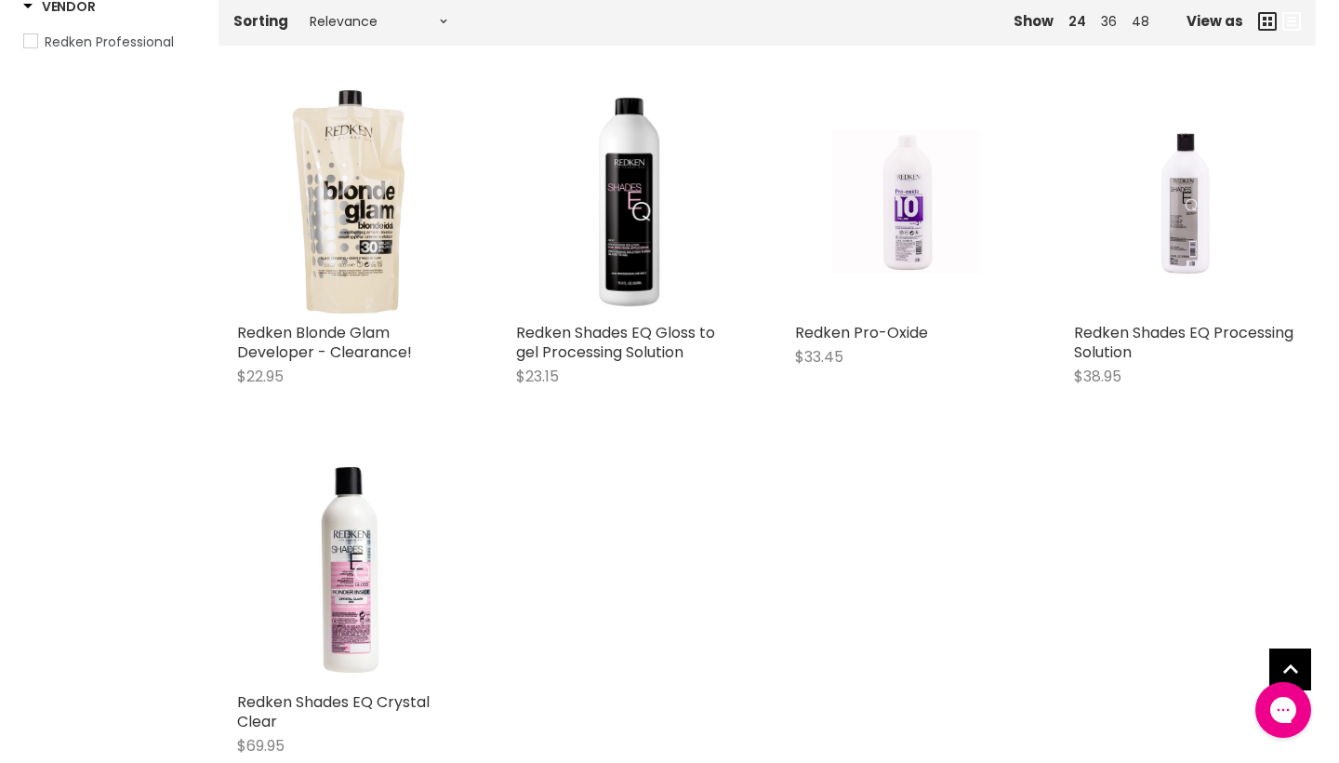
scroll to position [334, 0]
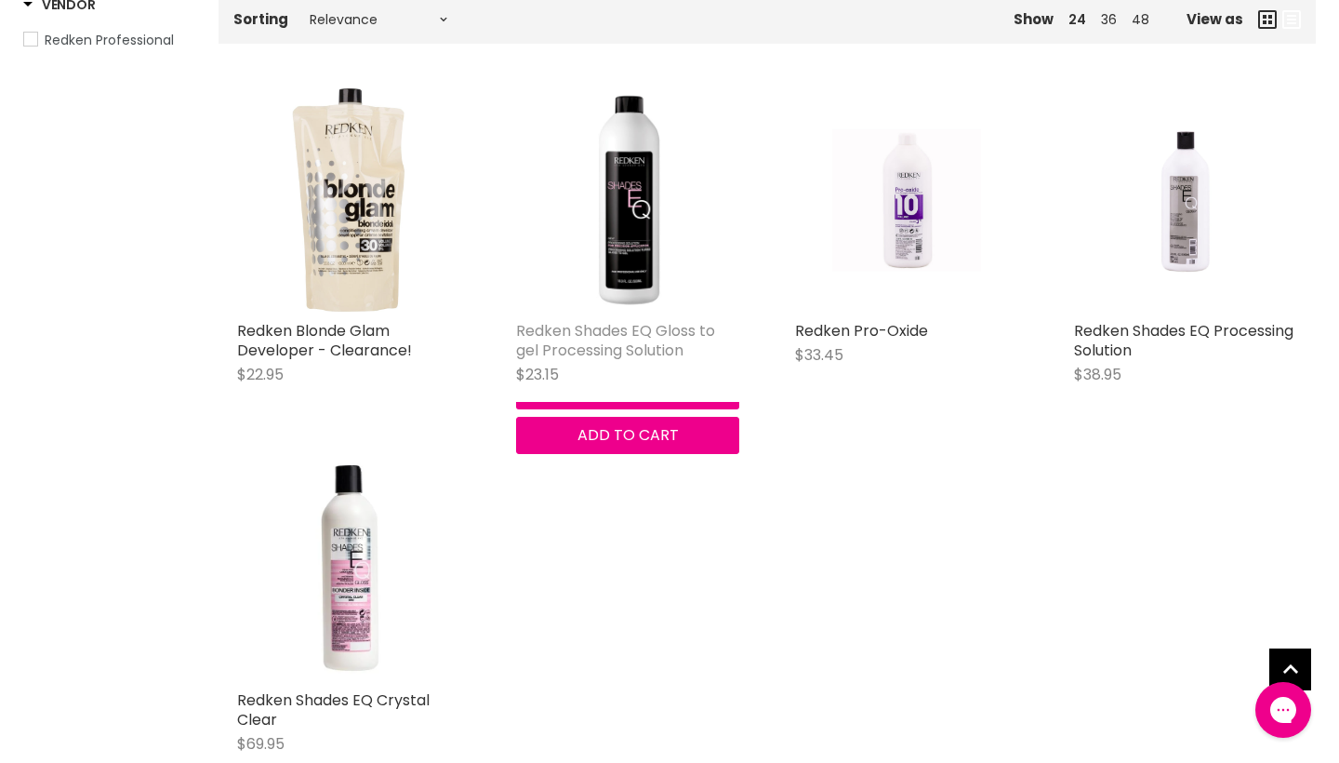
click at [567, 361] on link "Redken Shades EQ Gloss to gel Processing Solution" at bounding box center [615, 340] width 199 height 41
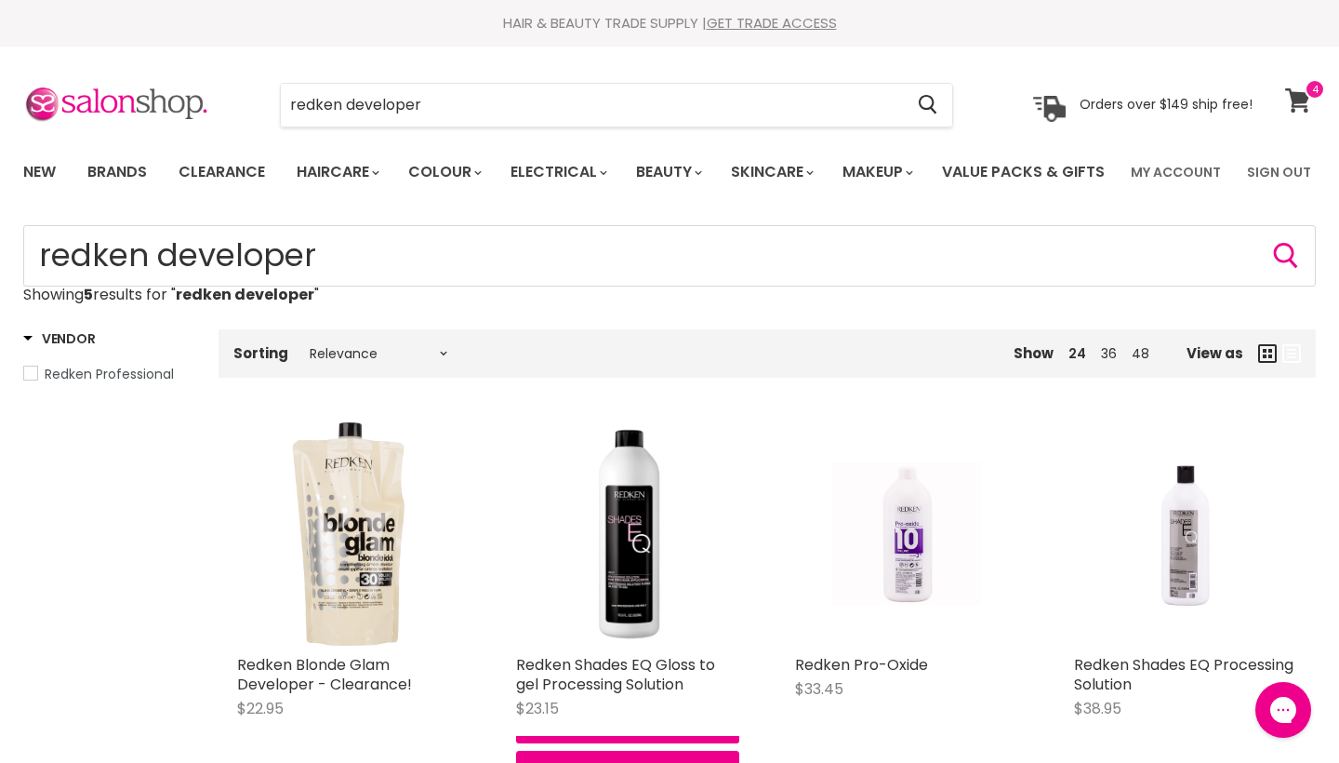
click at [1307, 100] on icon at bounding box center [1297, 100] width 25 height 24
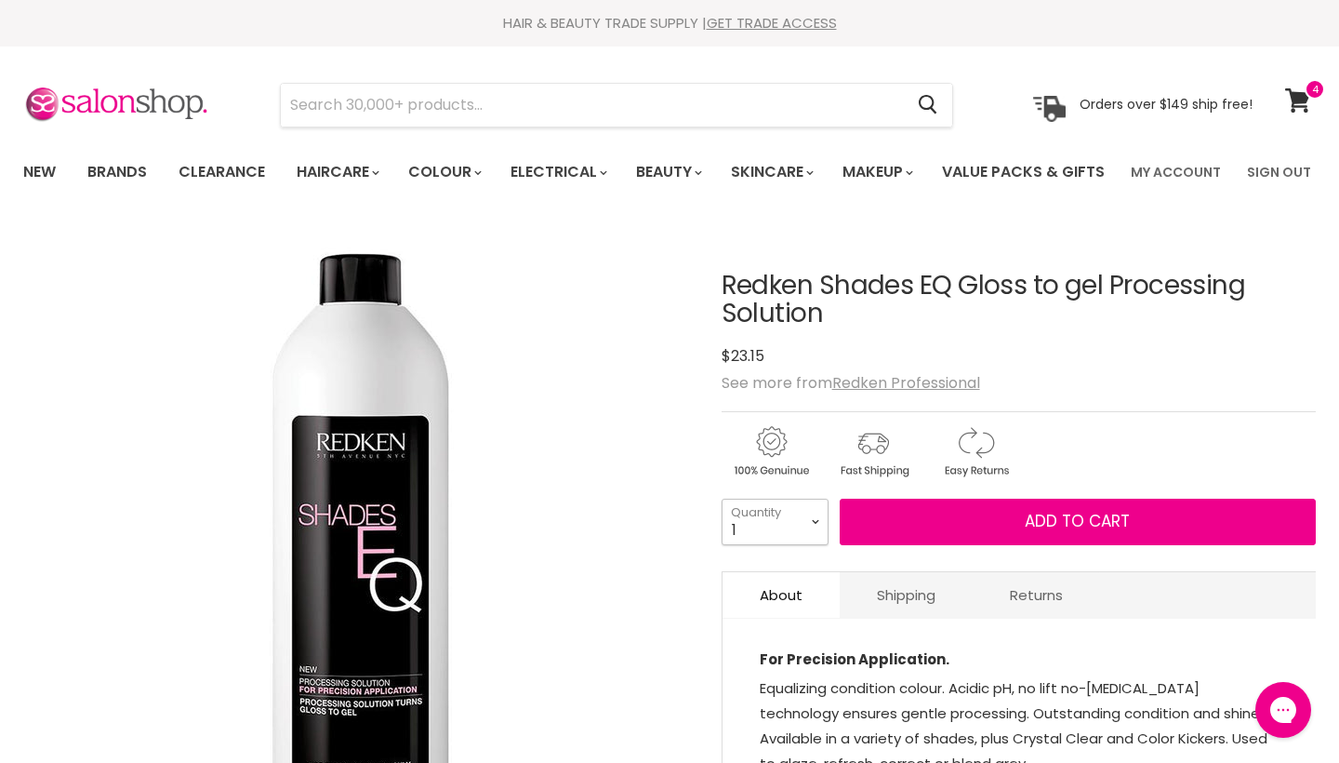
select select "3"
type input "3"
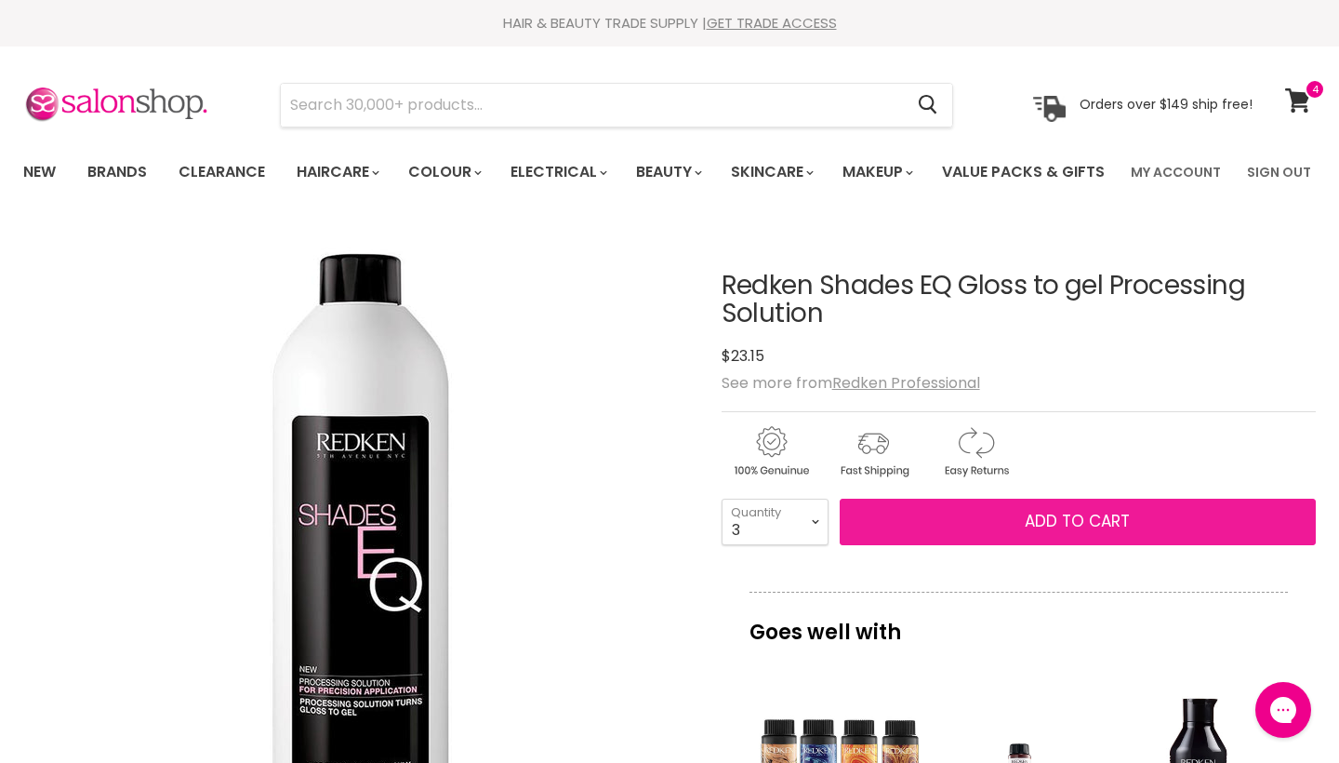
click at [888, 545] on button "Add to cart" at bounding box center [1078, 521] width 476 height 46
click at [895, 545] on button "Add to cart" at bounding box center [1078, 521] width 476 height 46
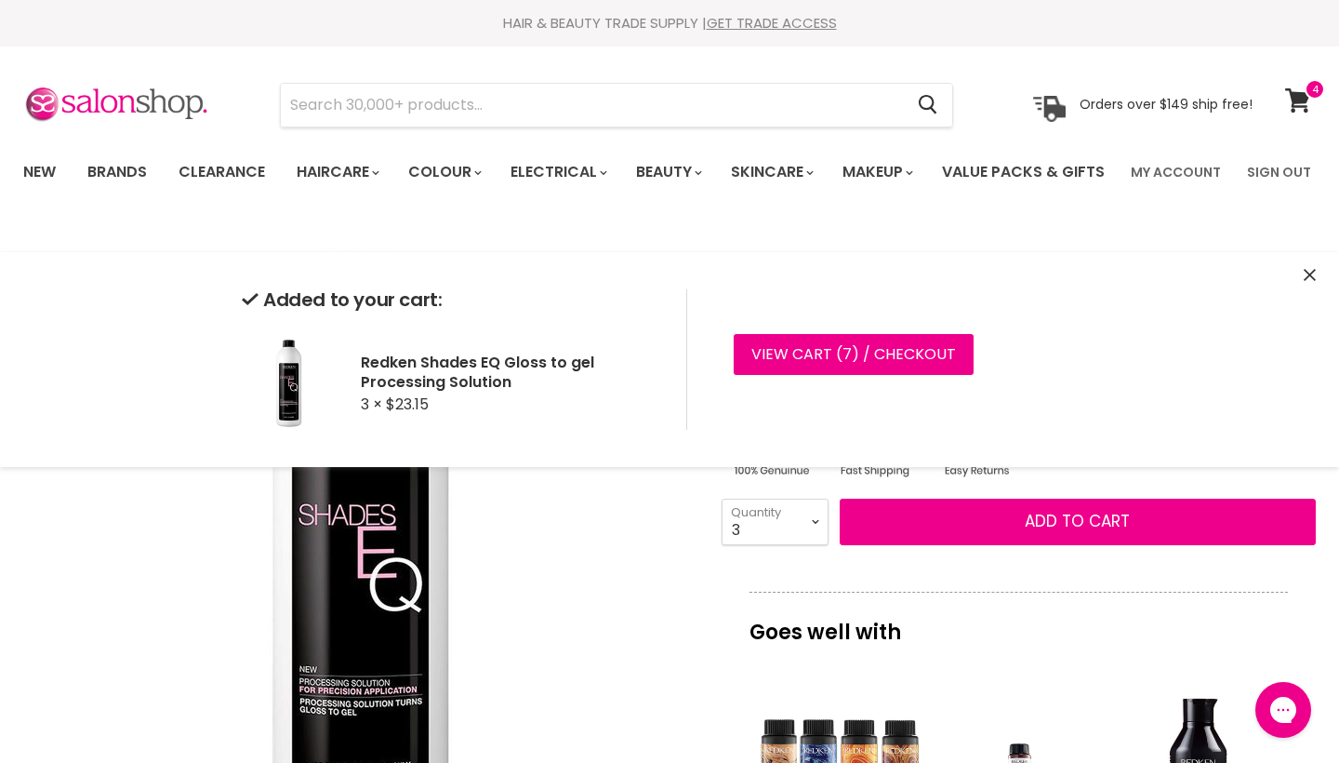
click at [1309, 276] on icon "Close" at bounding box center [1310, 275] width 12 height 12
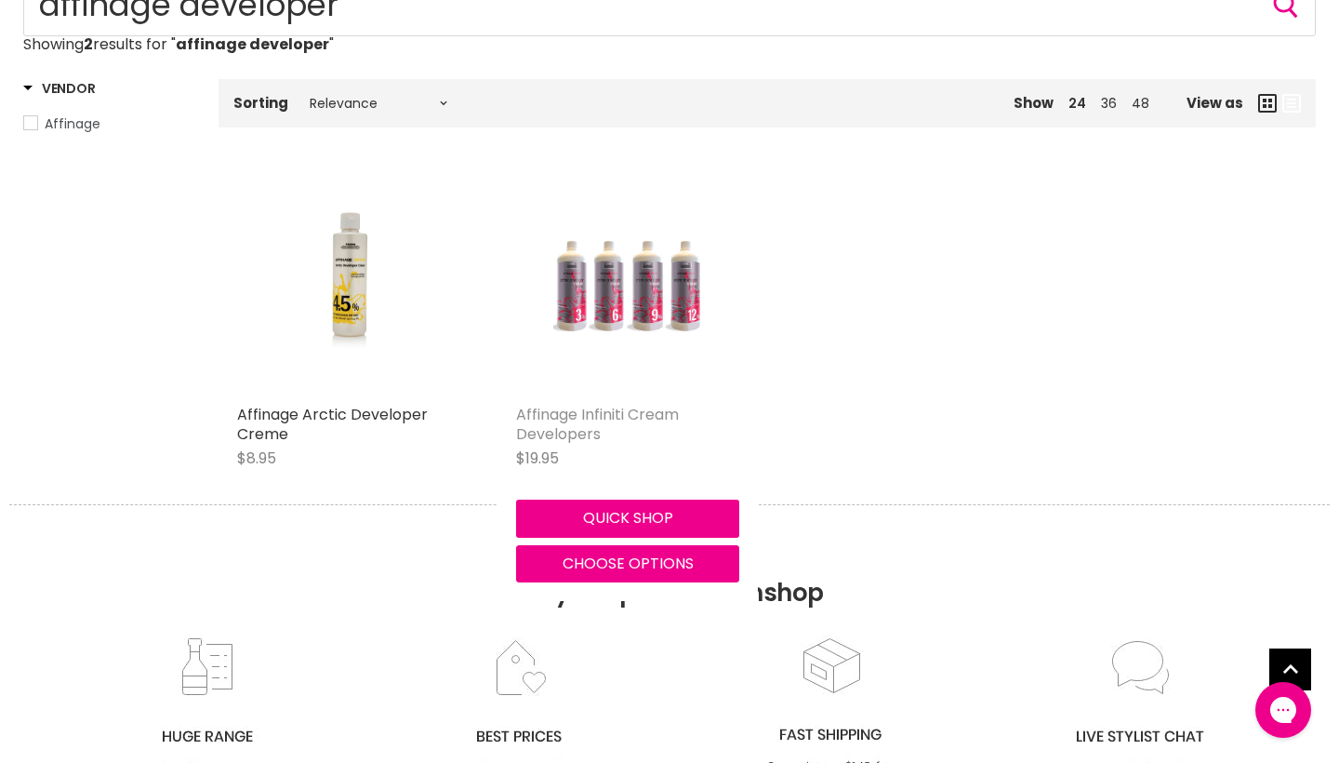
click at [537, 444] on link "Affinage Infiniti Cream Developers" at bounding box center [597, 424] width 163 height 41
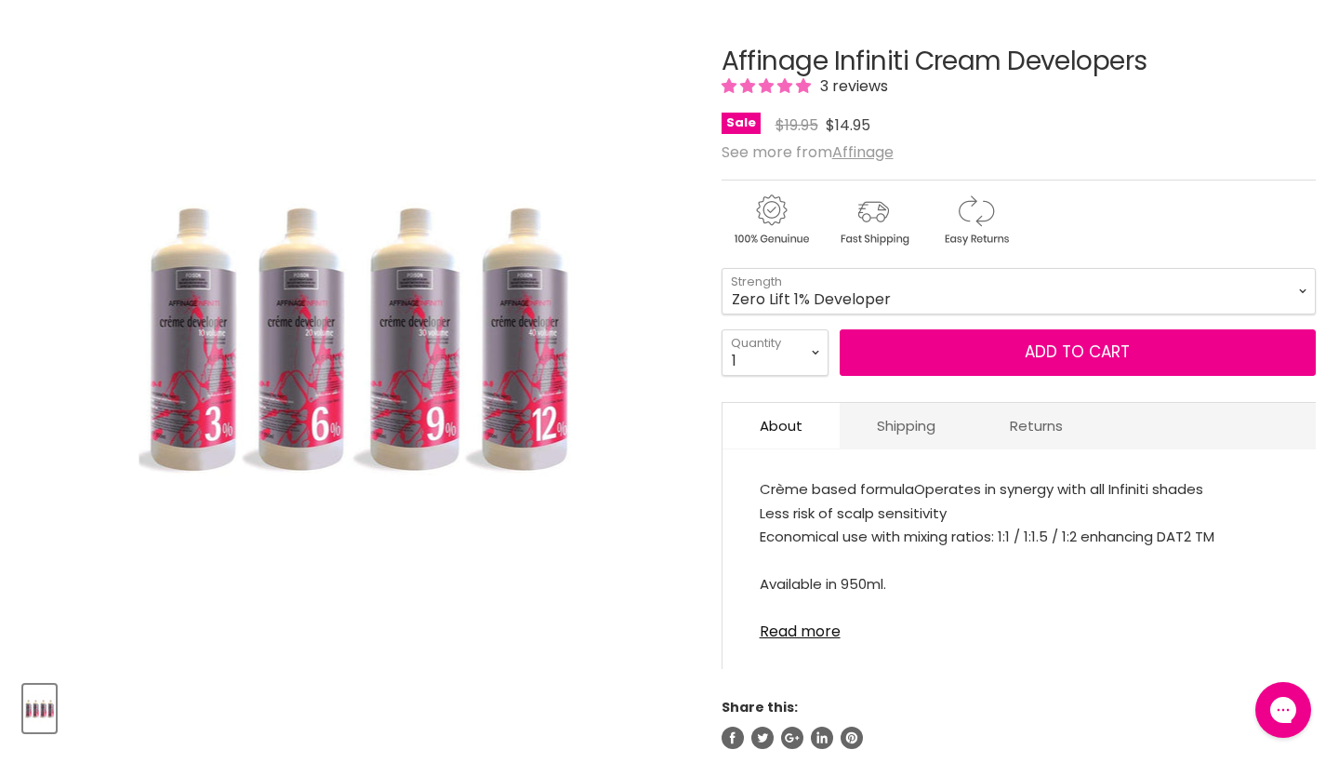
scroll to position [225, 0]
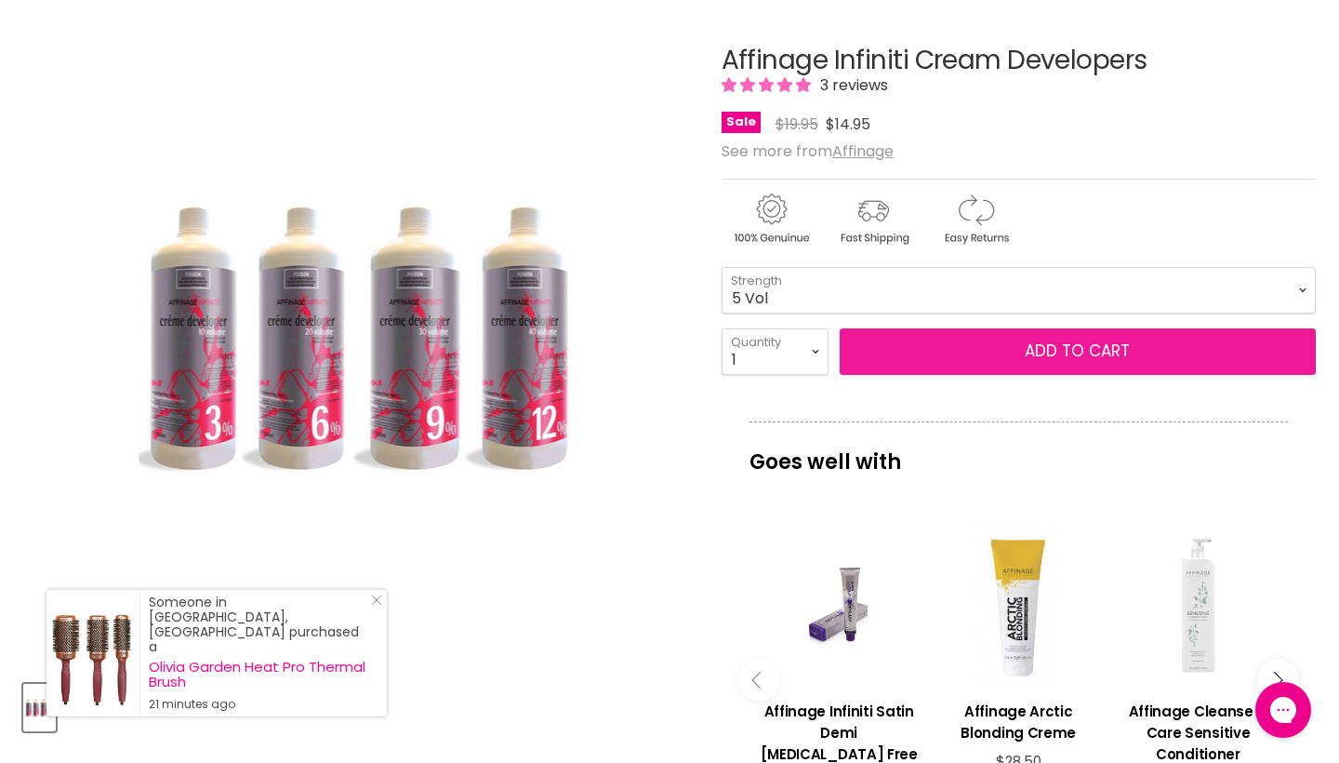
click at [886, 375] on button "Add to cart" at bounding box center [1078, 351] width 476 height 46
click at [1043, 375] on button "Add to cart" at bounding box center [1078, 351] width 476 height 46
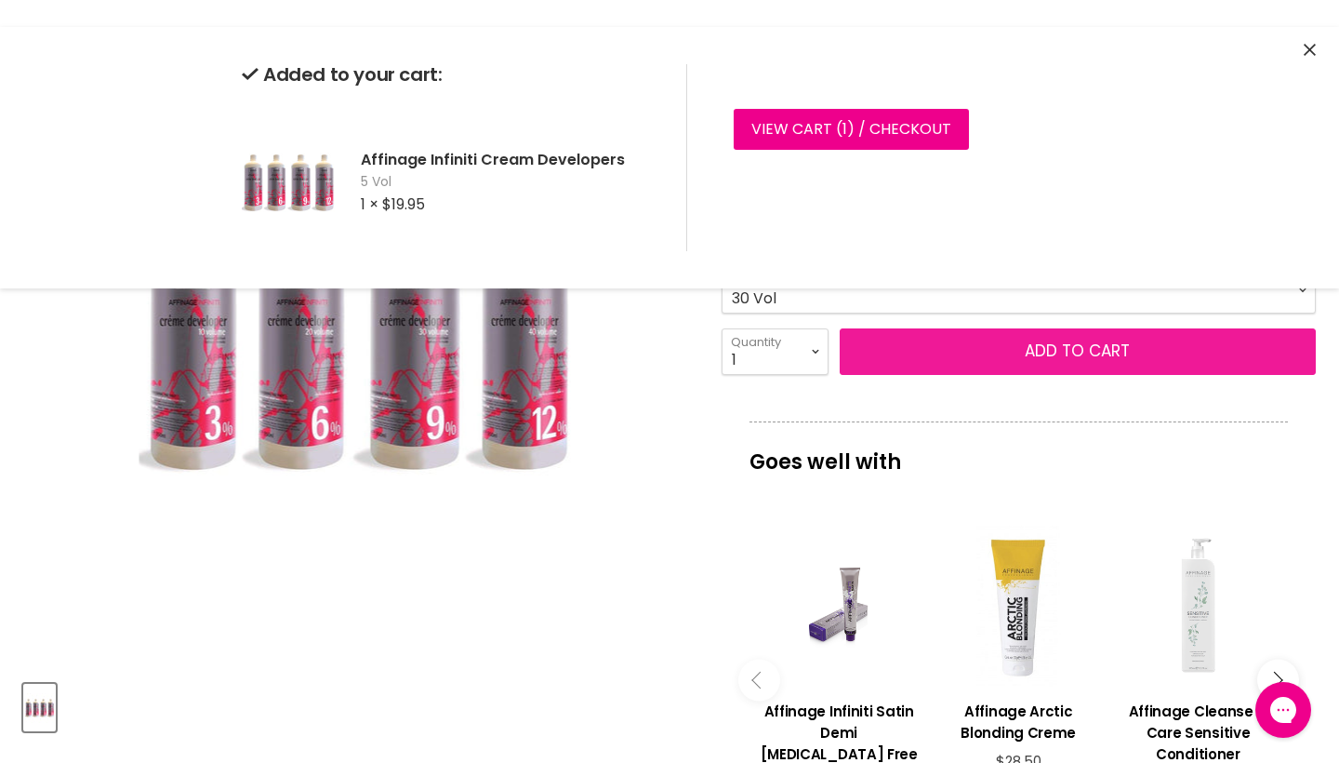
click at [1004, 375] on button "Add to cart" at bounding box center [1078, 351] width 476 height 46
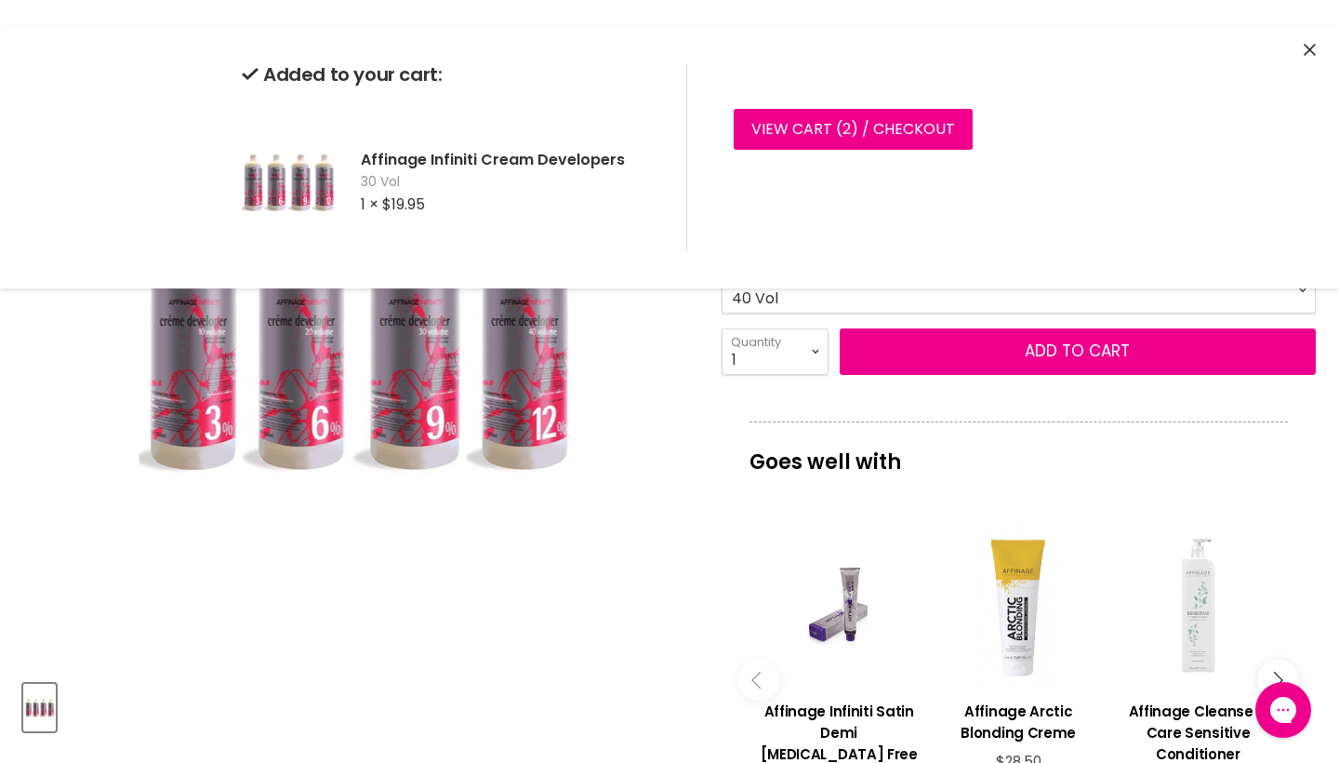
select select "40 Vol"
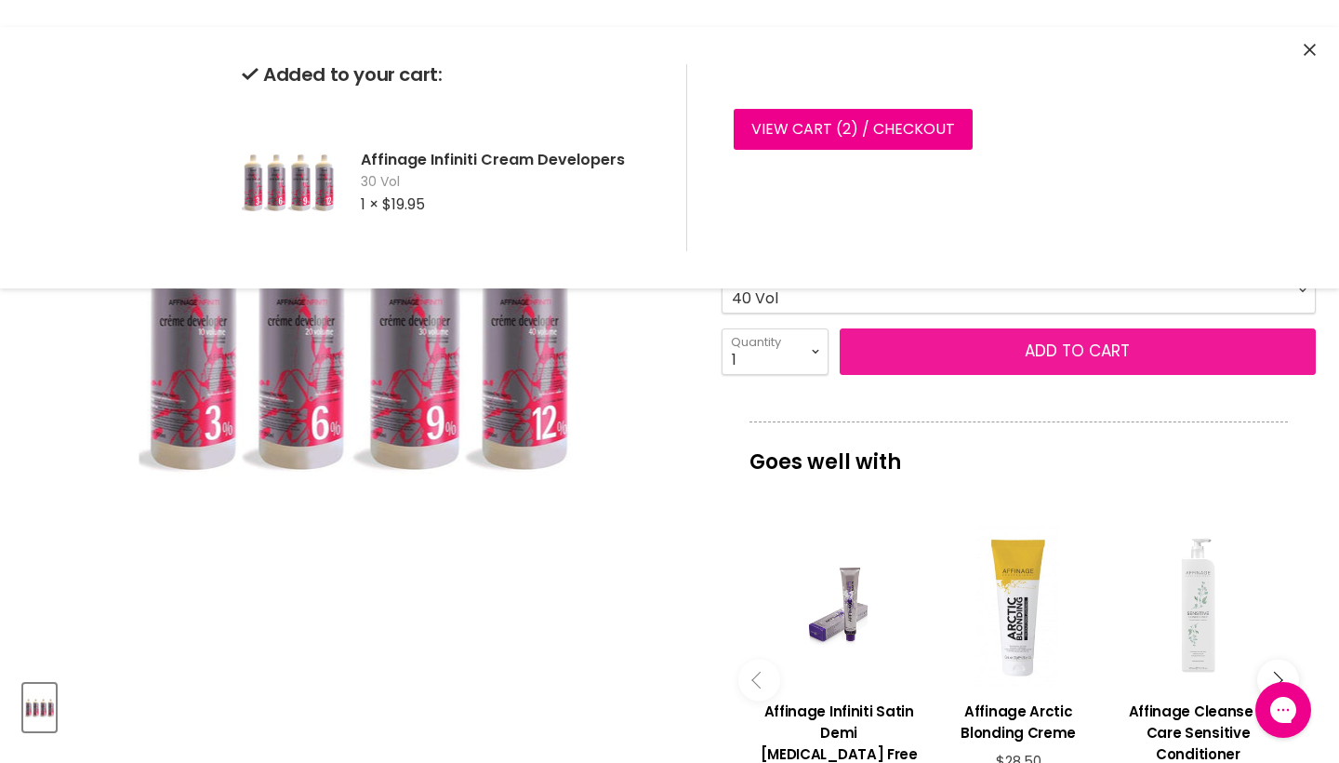
click at [1019, 375] on button "Add to cart" at bounding box center [1078, 351] width 476 height 46
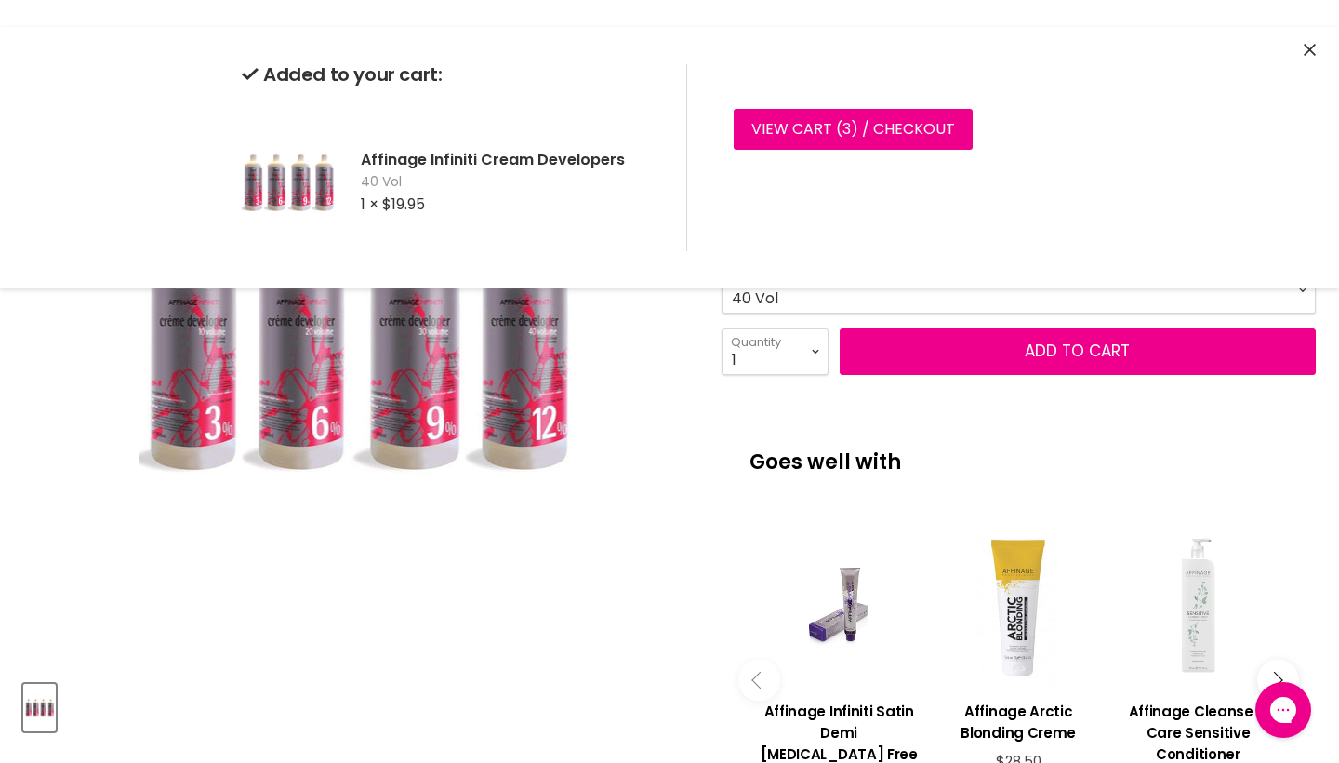
click at [1312, 43] on button "Close" at bounding box center [1310, 51] width 12 height 20
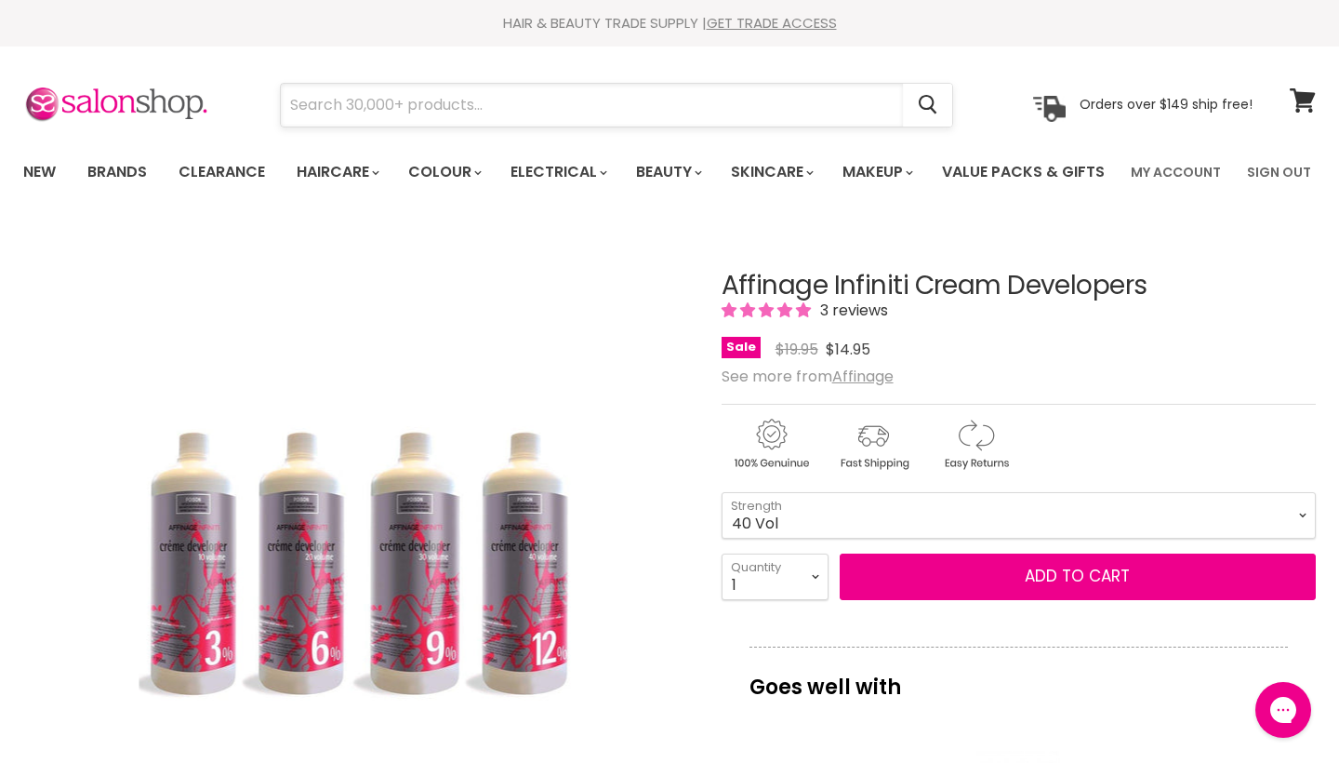
click at [644, 104] on input "Search" at bounding box center [592, 105] width 622 height 43
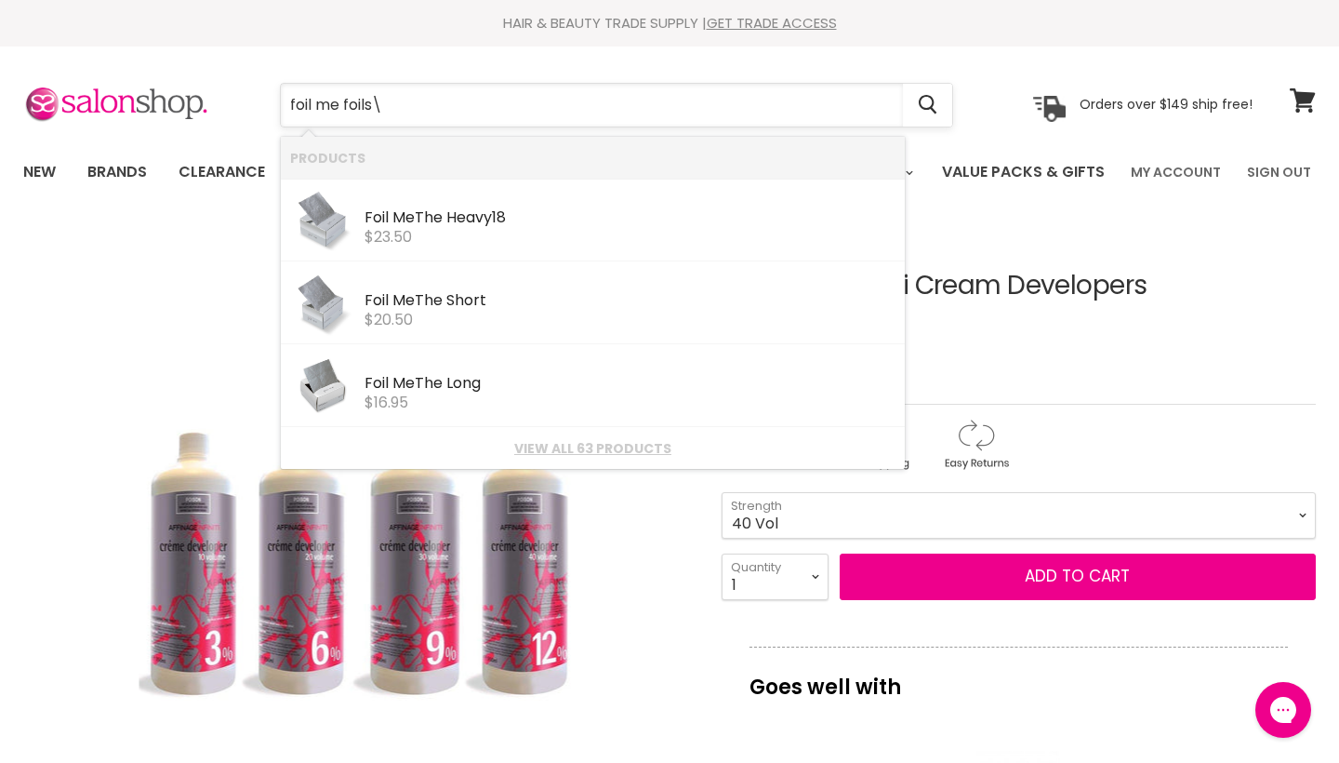
type input "foil me foils"
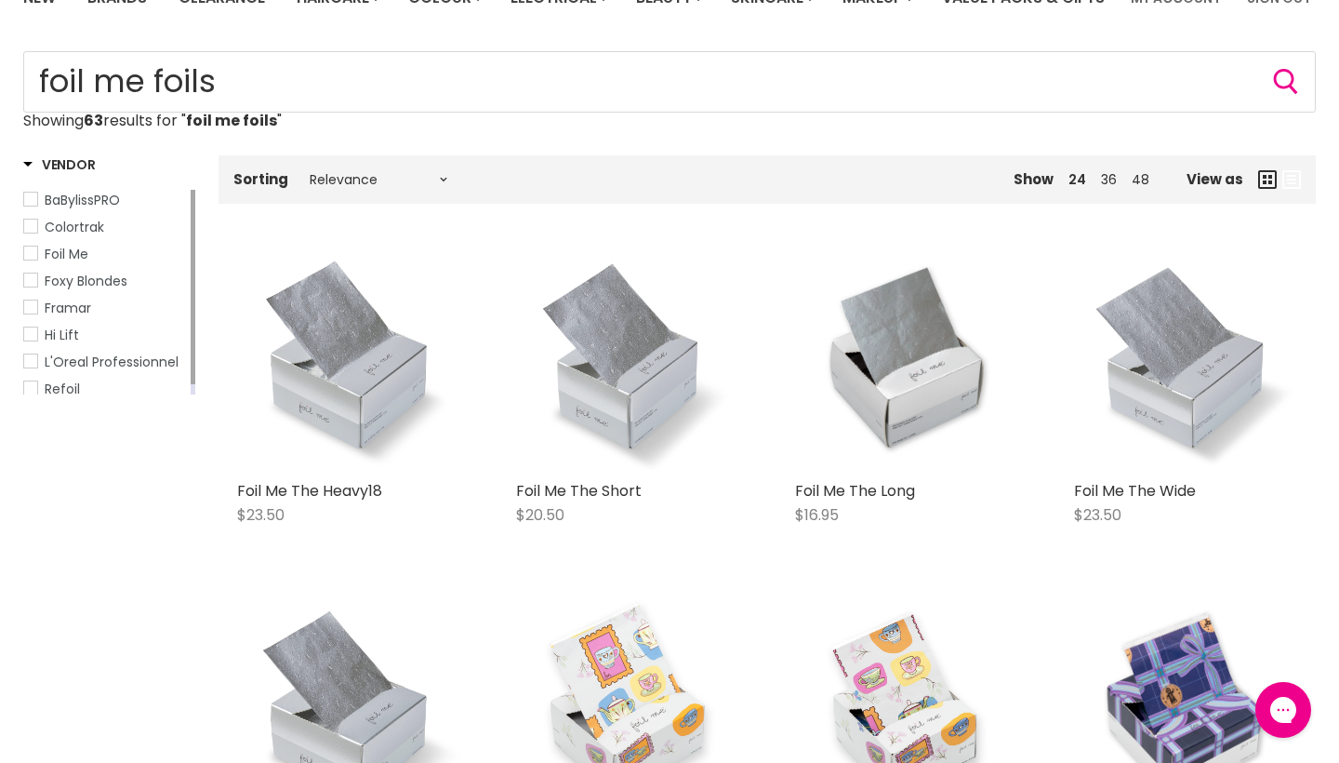
scroll to position [353, 0]
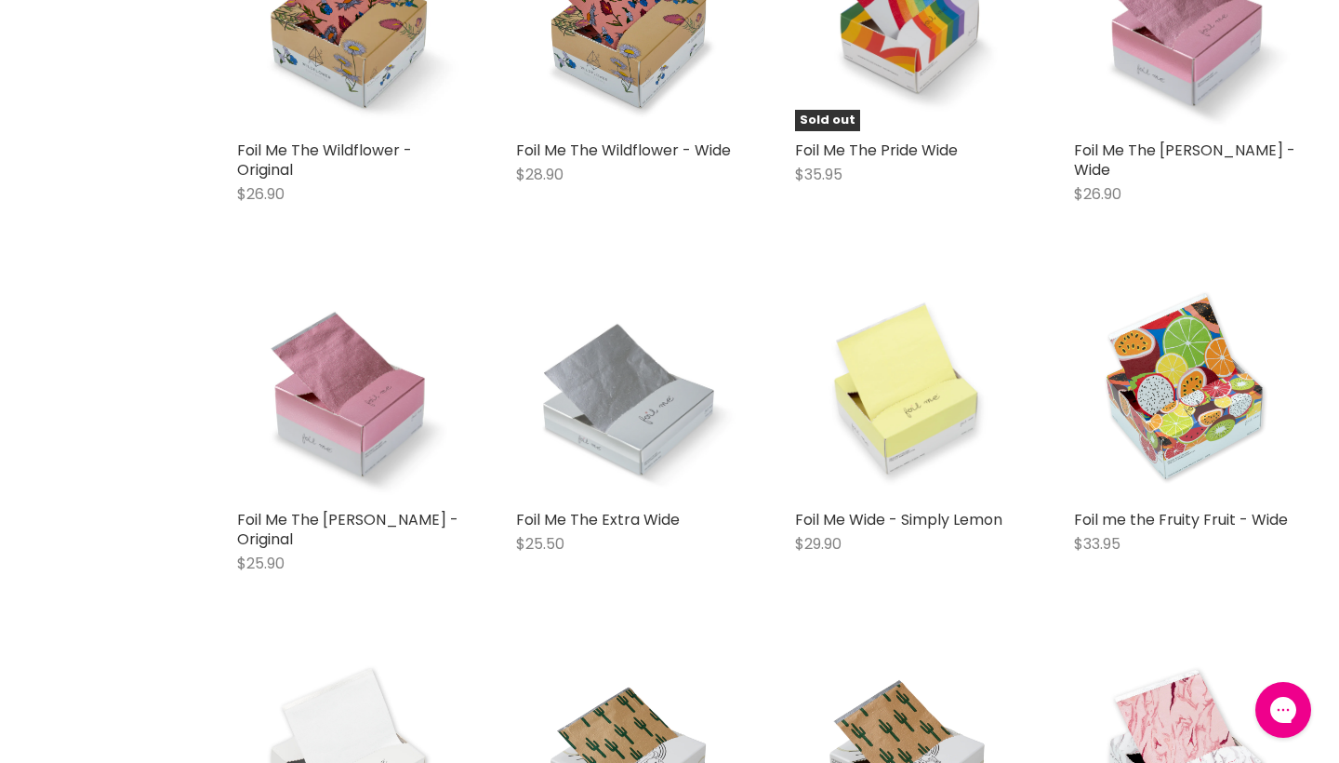
scroll to position [2305, 0]
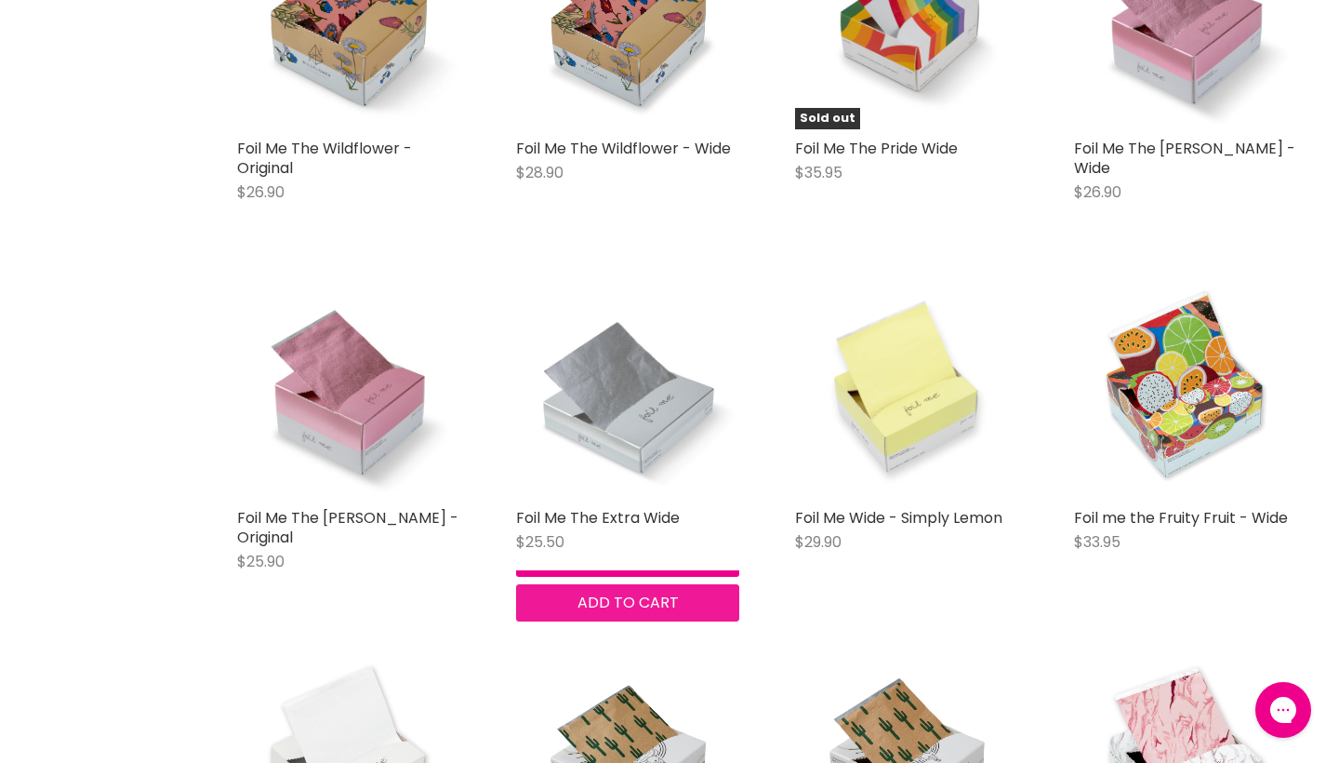
click at [650, 613] on span "Add to cart" at bounding box center [627, 601] width 101 height 21
click at [574, 576] on button "Quick shop" at bounding box center [627, 556] width 223 height 37
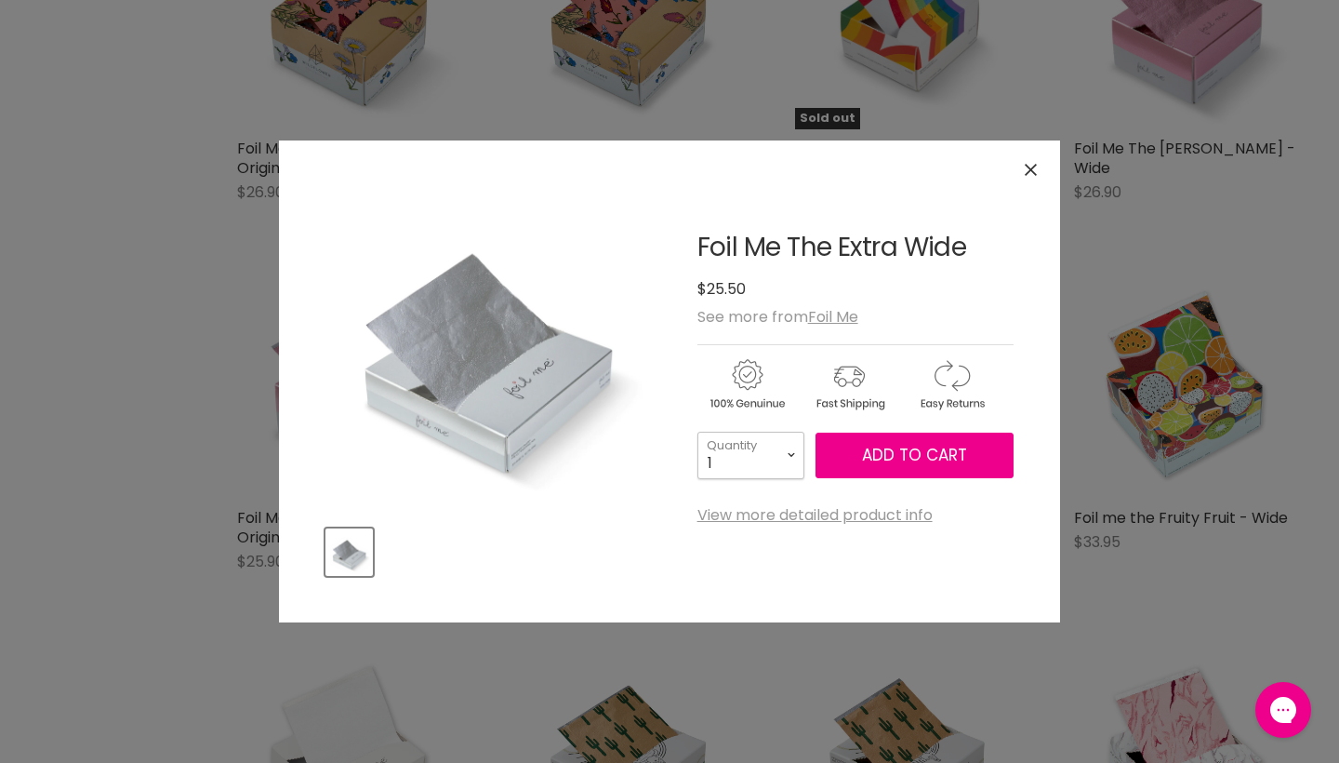
select select "3"
type input "3"
click at [874, 446] on span "Add to cart" at bounding box center [914, 455] width 105 height 22
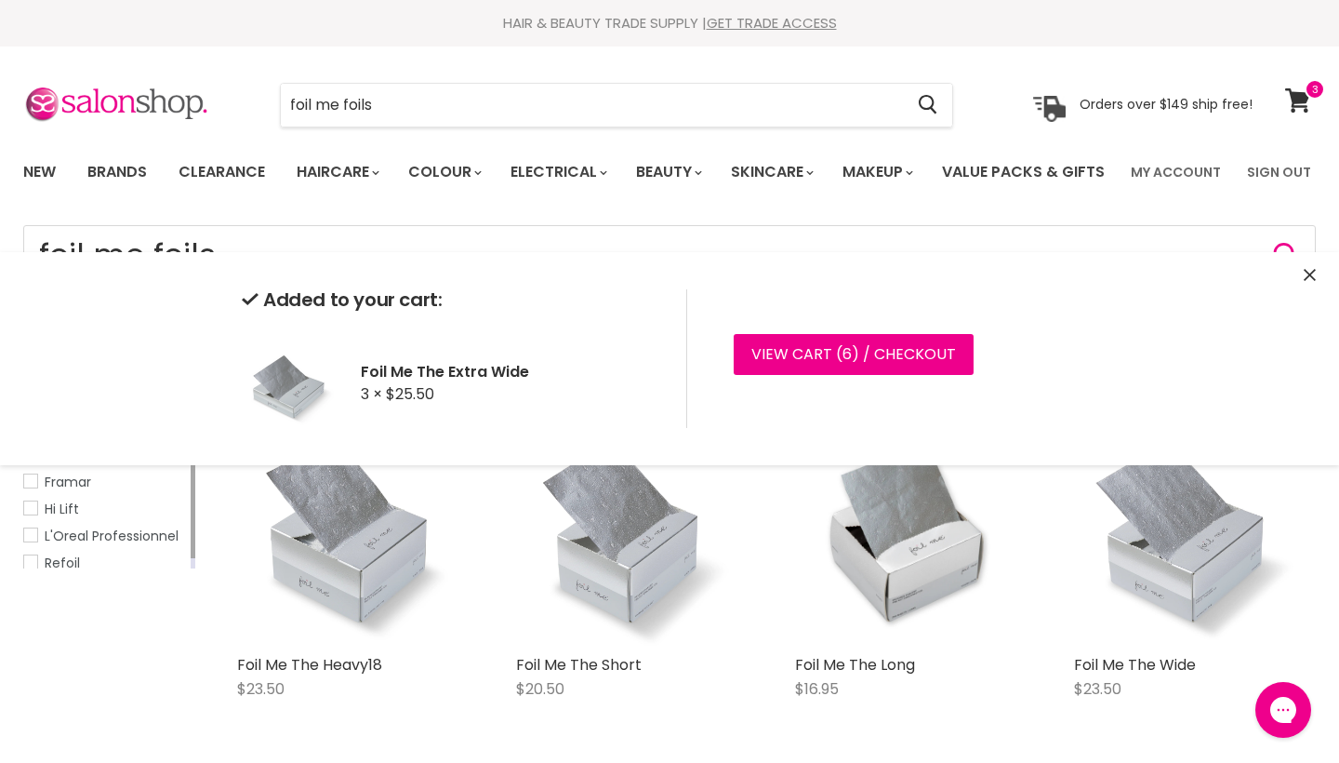
click at [1311, 272] on icon "Close" at bounding box center [1310, 275] width 12 height 12
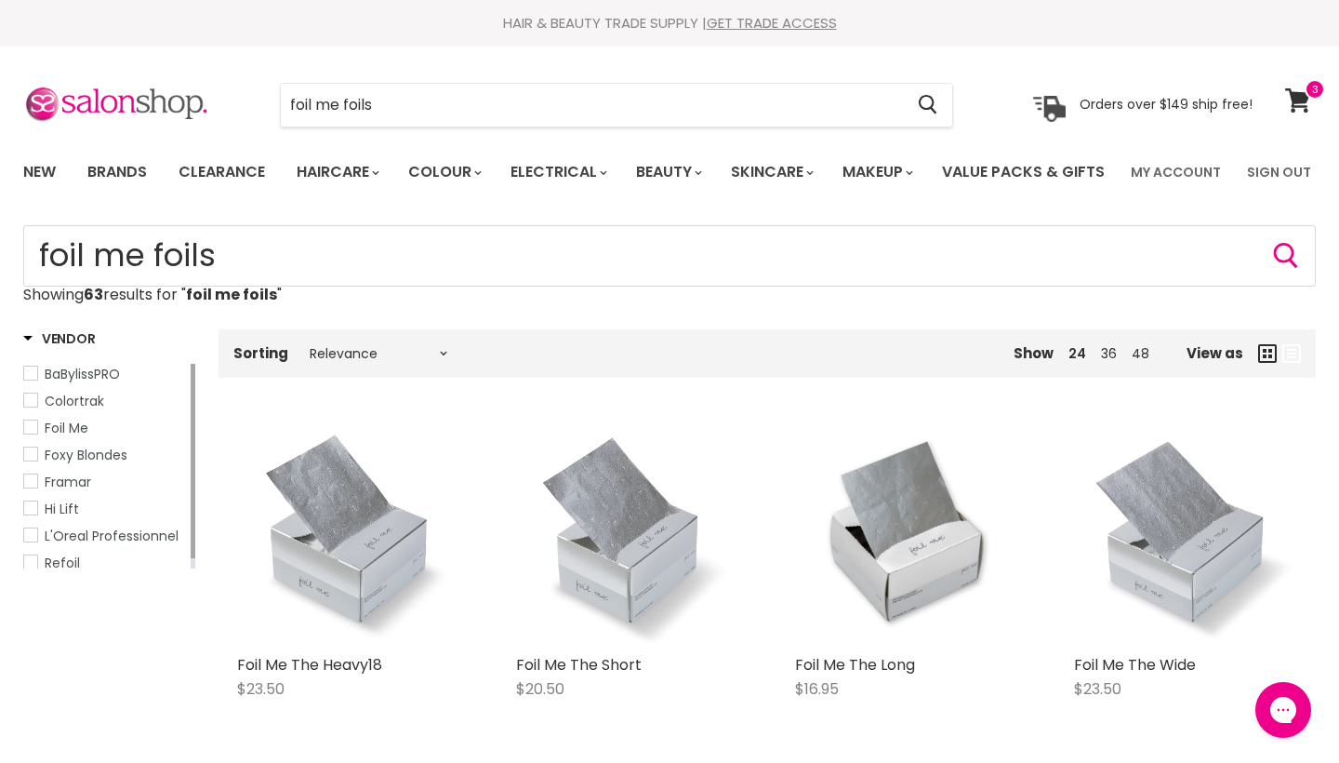
scroll to position [2474, 0]
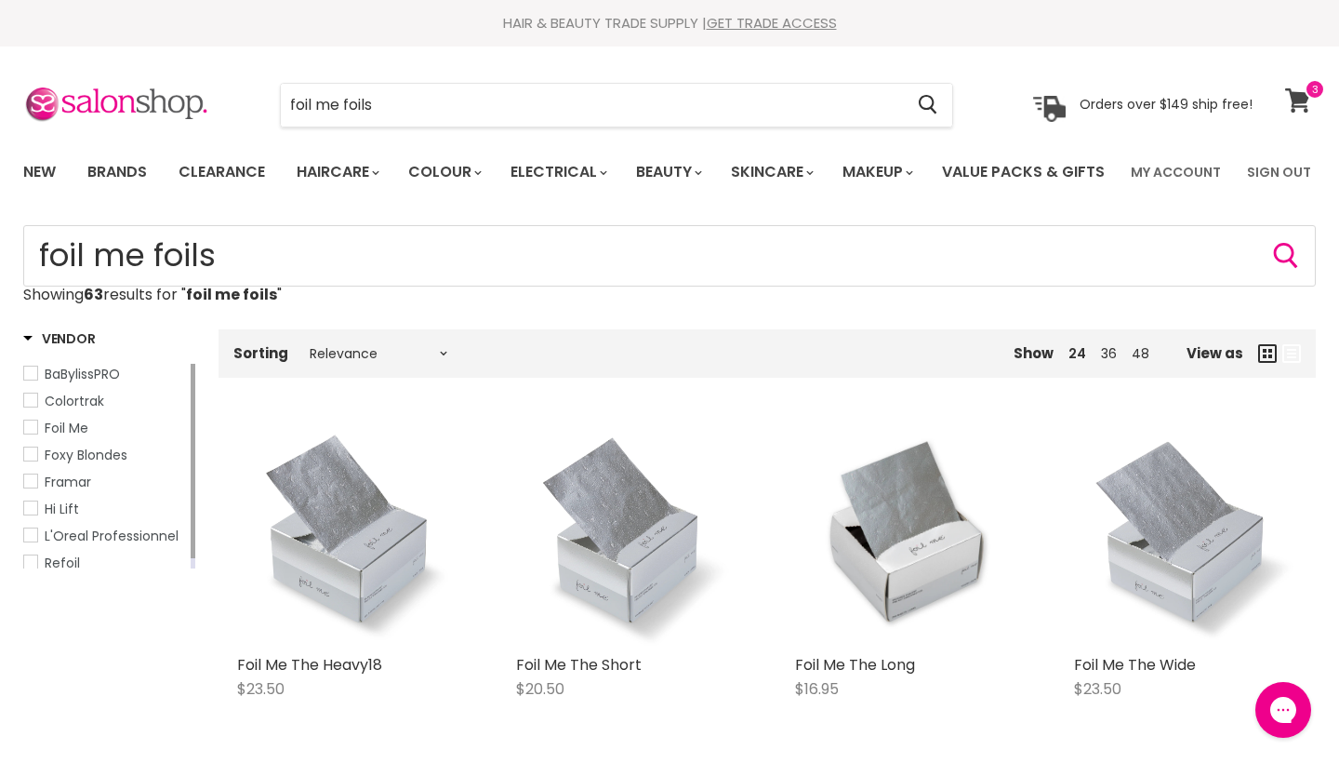
click at [1305, 99] on icon at bounding box center [1297, 100] width 25 height 24
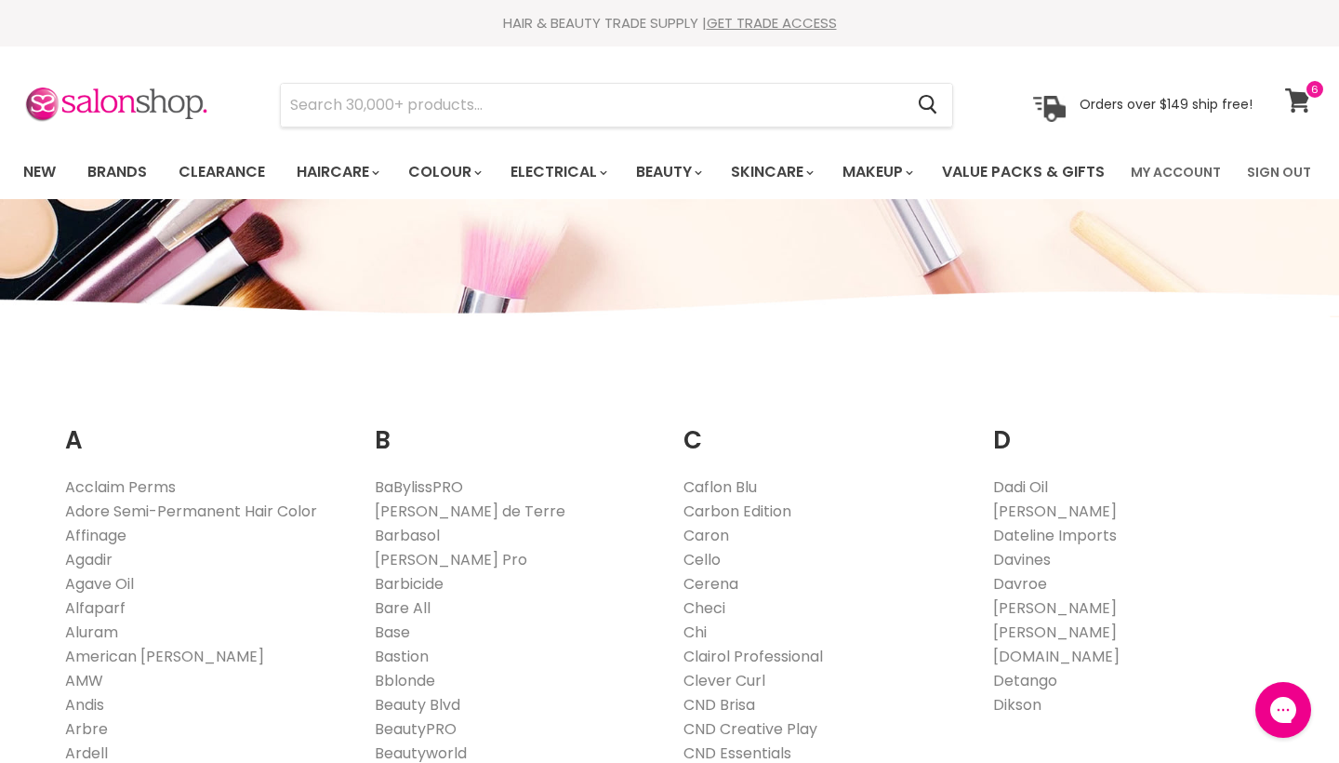
click at [1307, 107] on icon at bounding box center [1298, 100] width 26 height 24
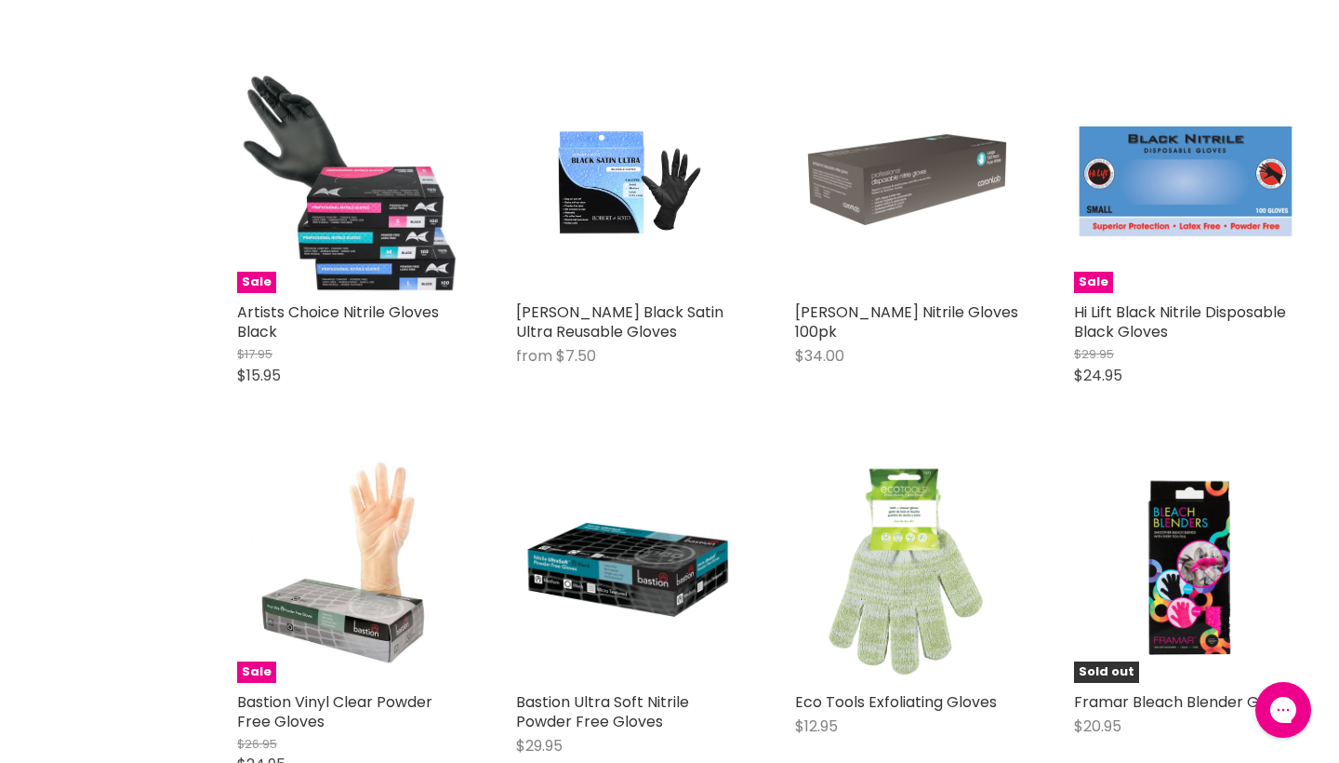
scroll to position [742, 0]
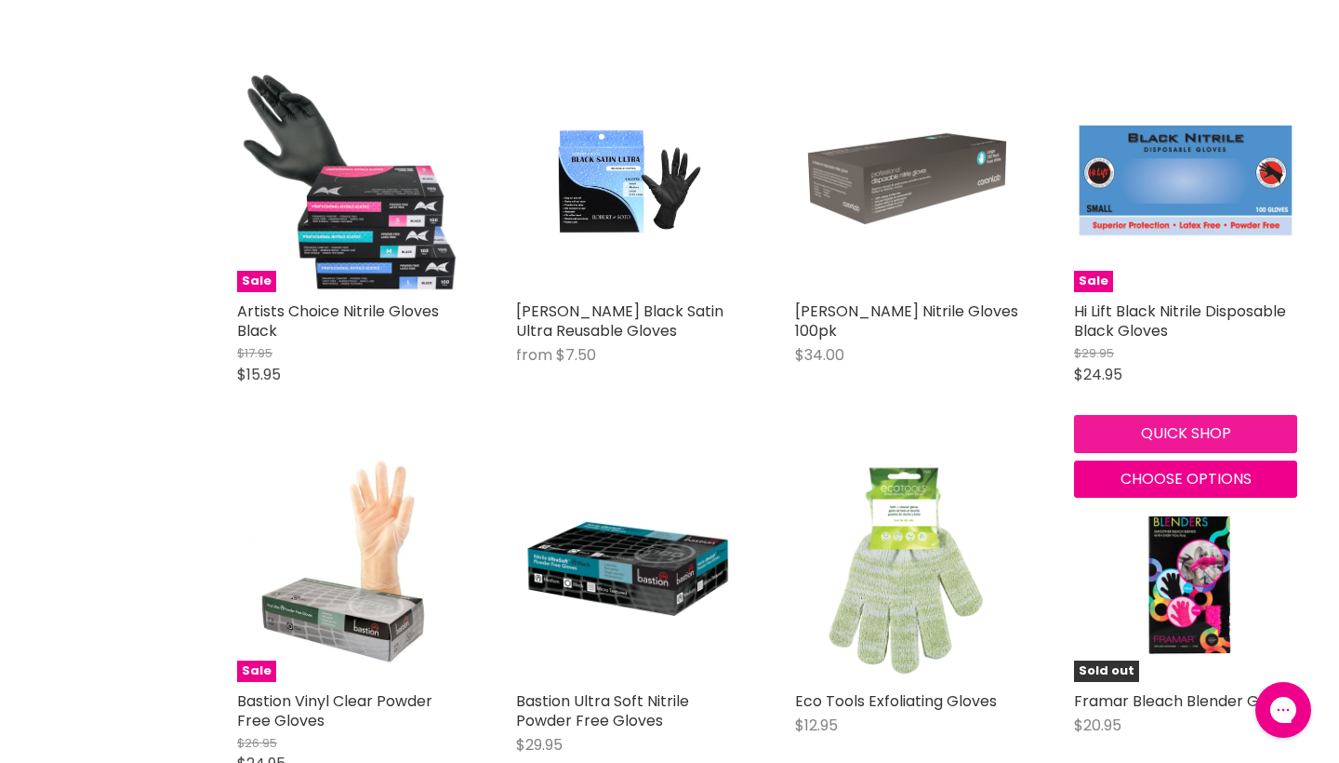
click at [1125, 452] on button "Quick shop" at bounding box center [1185, 433] width 223 height 37
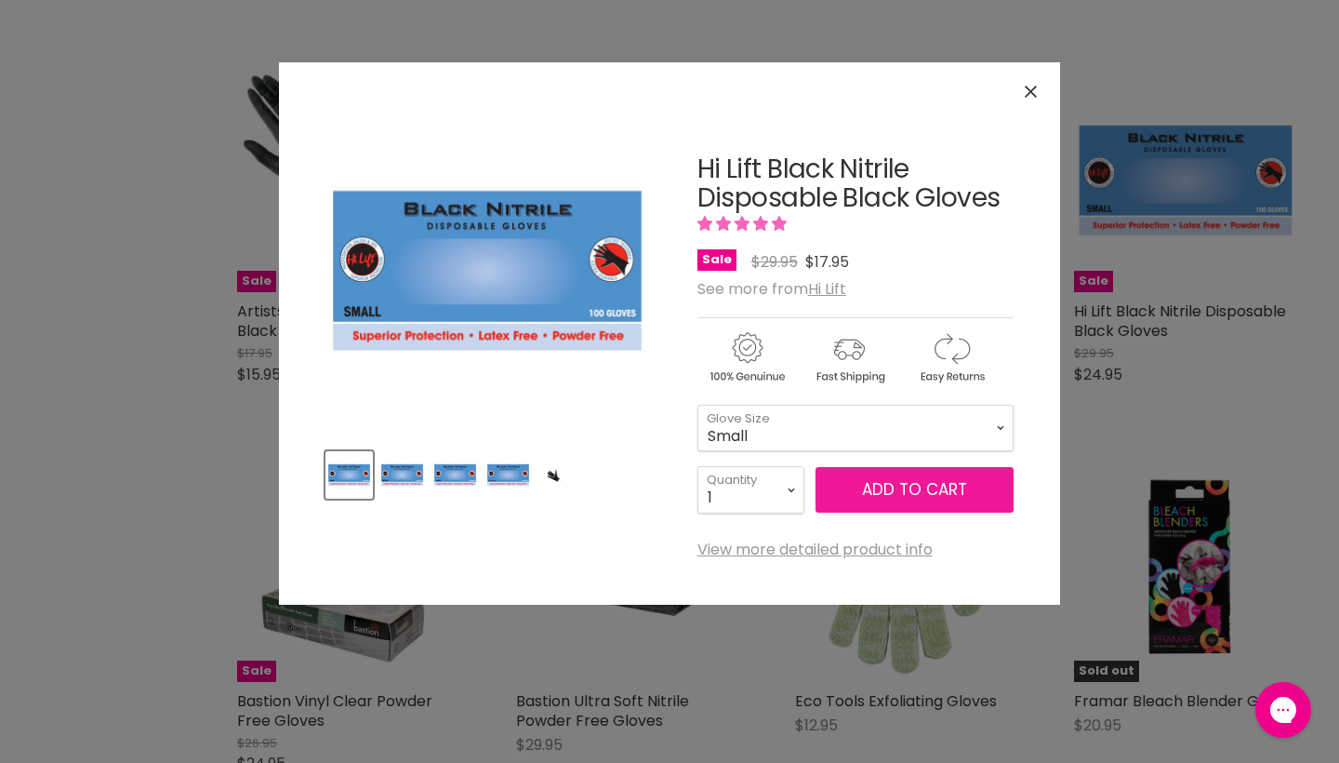
click at [915, 497] on span "Add to cart" at bounding box center [914, 489] width 105 height 22
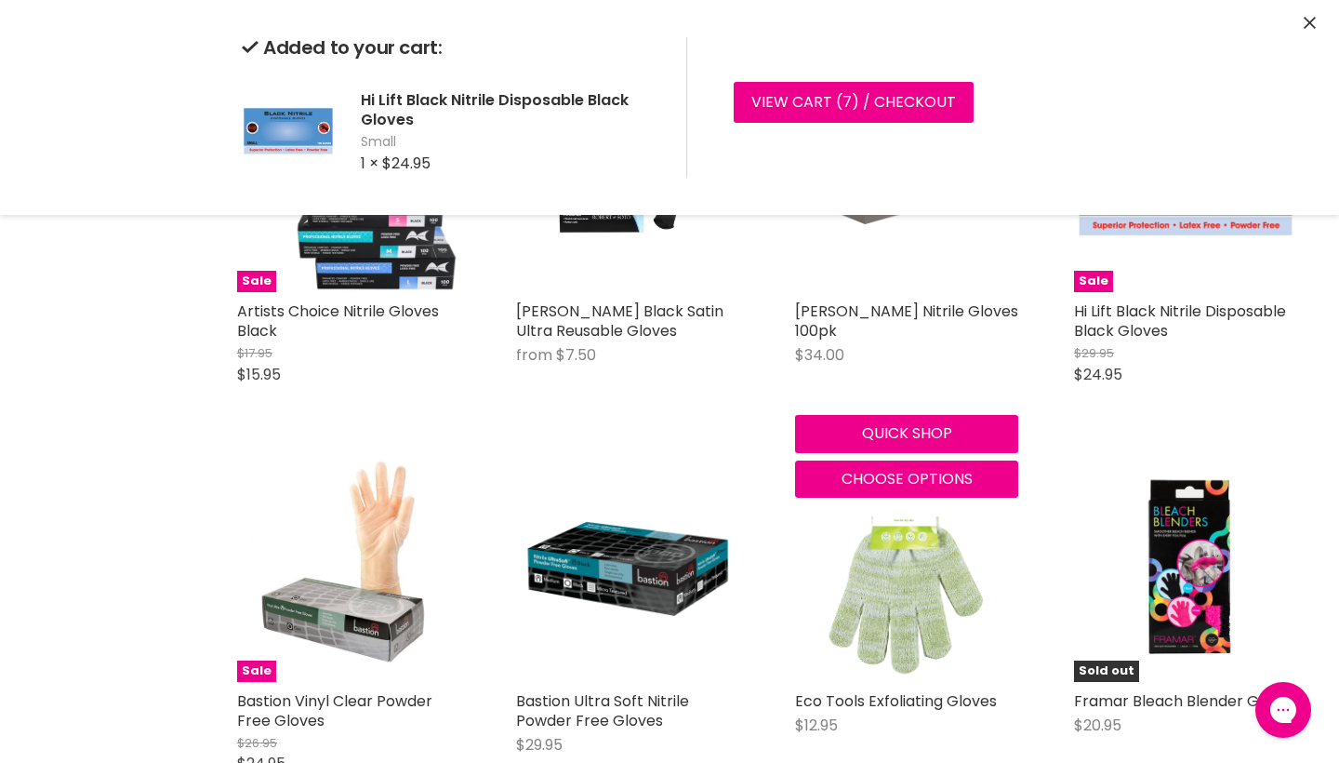
click at [997, 423] on div "[PERSON_NAME] Nitrile Gloves 100pk $34.00 [PERSON_NAME] Quick shop Choose optio…" at bounding box center [906, 283] width 260 height 466
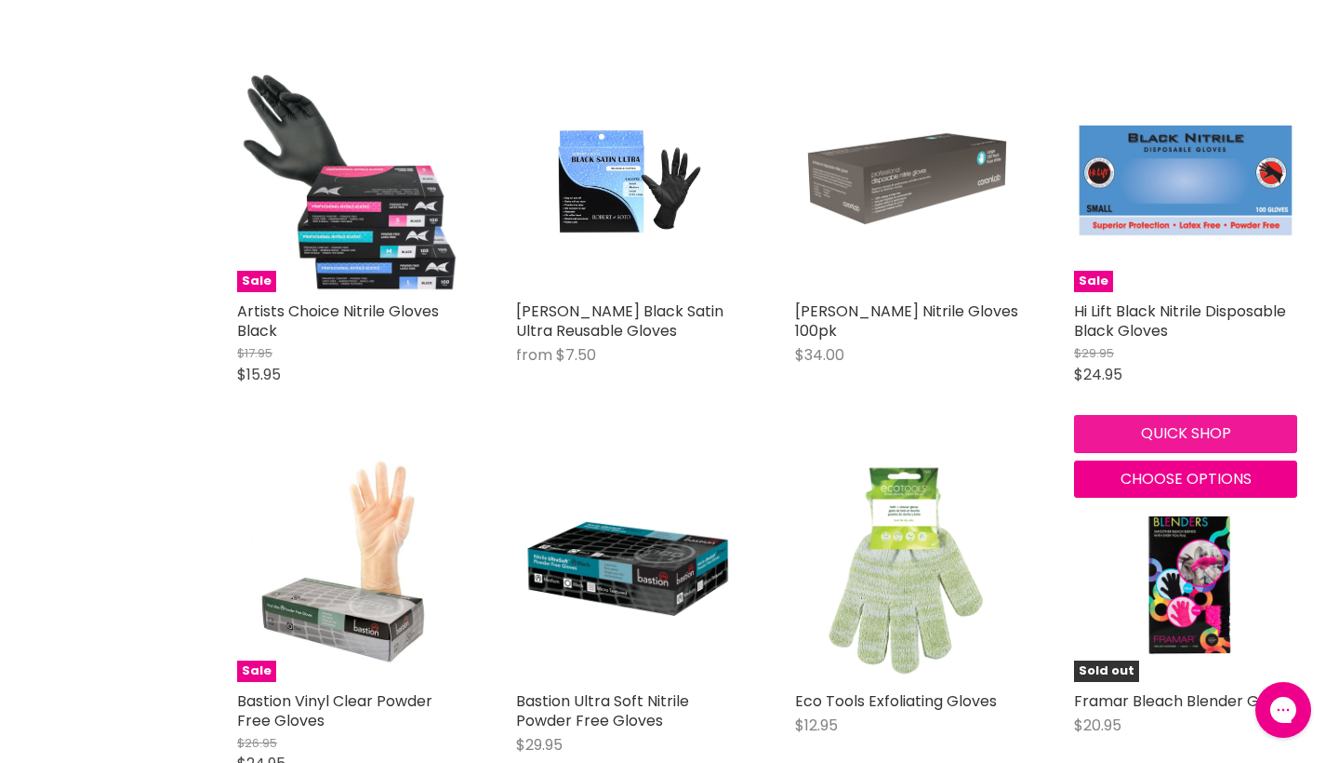
click at [1115, 452] on button "Quick shop" at bounding box center [1185, 433] width 223 height 37
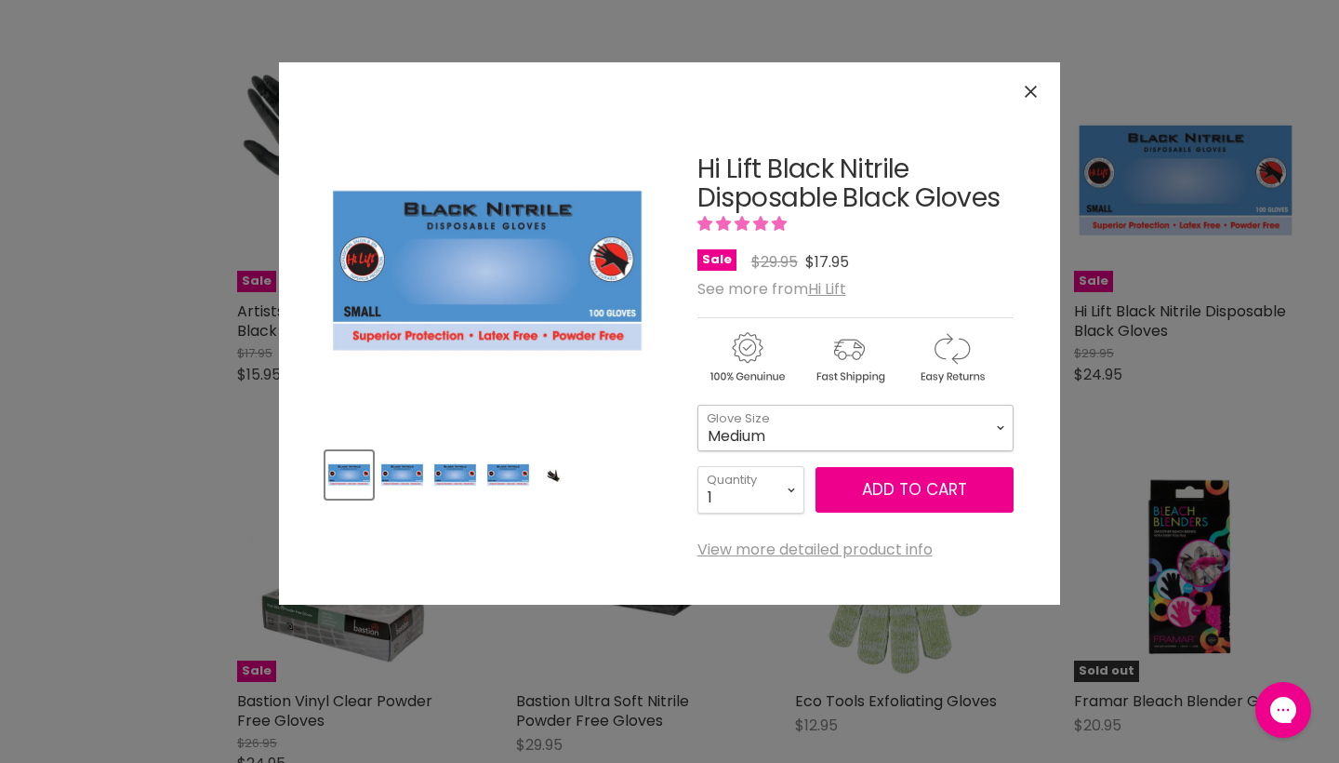
select select "Medium"
click at [962, 480] on button "Add to cart" at bounding box center [915, 490] width 198 height 46
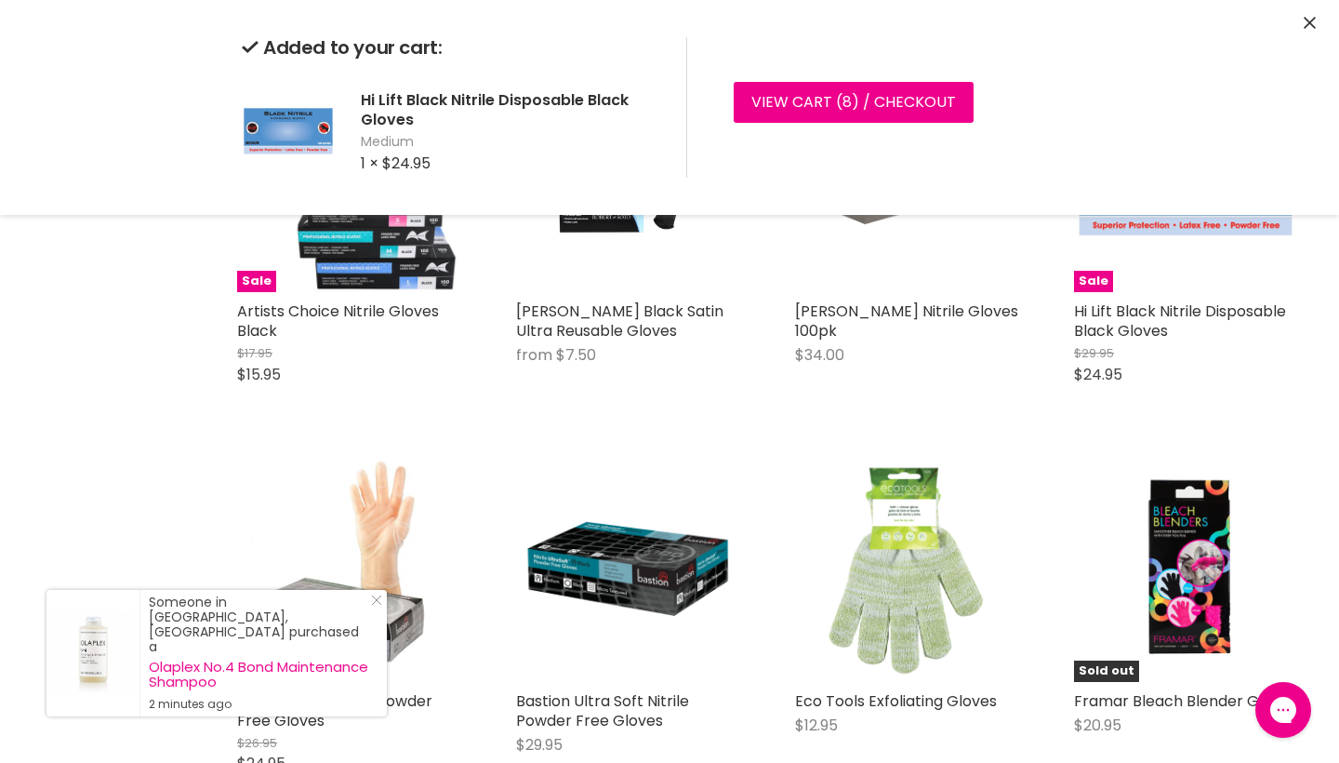
click at [1311, 27] on icon "Close" at bounding box center [1310, 23] width 12 height 12
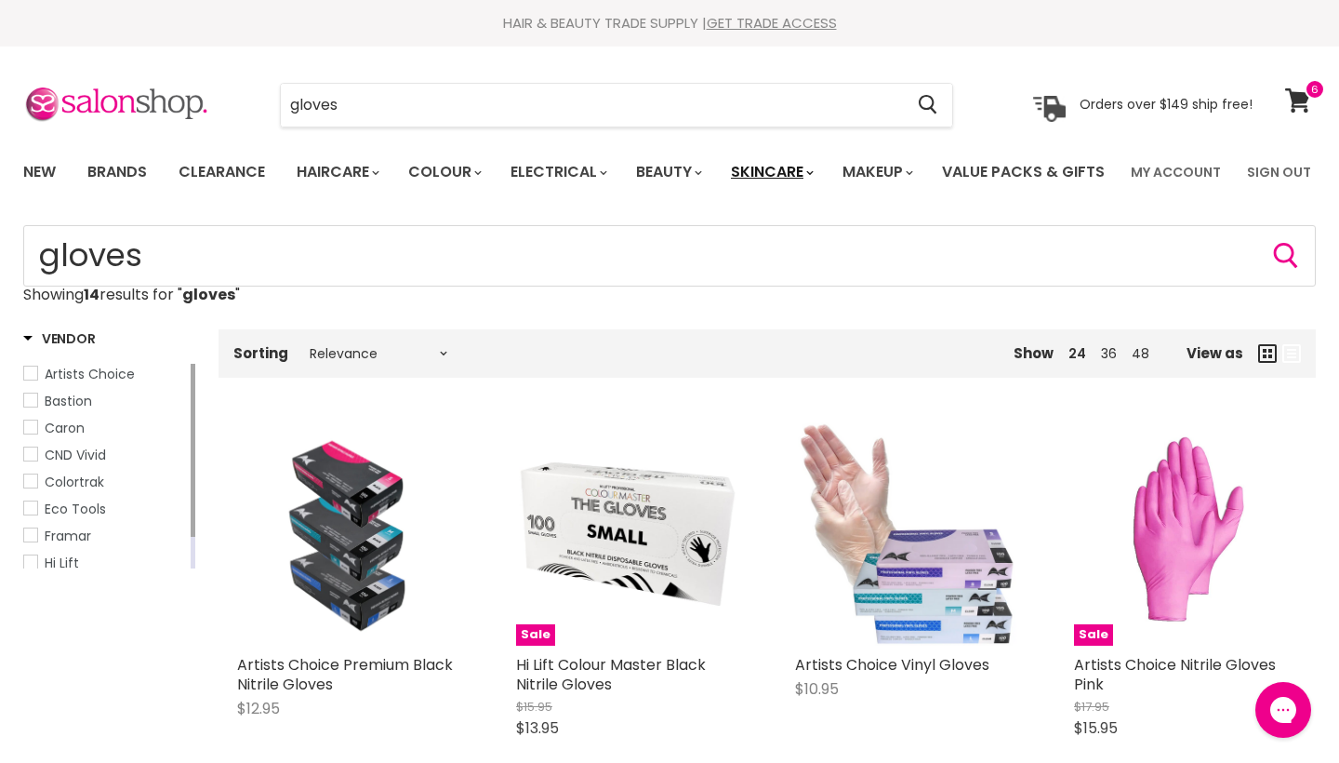
scroll to position [0, 0]
click at [1289, 98] on icon at bounding box center [1298, 100] width 26 height 24
